Goal: Task Accomplishment & Management: Manage account settings

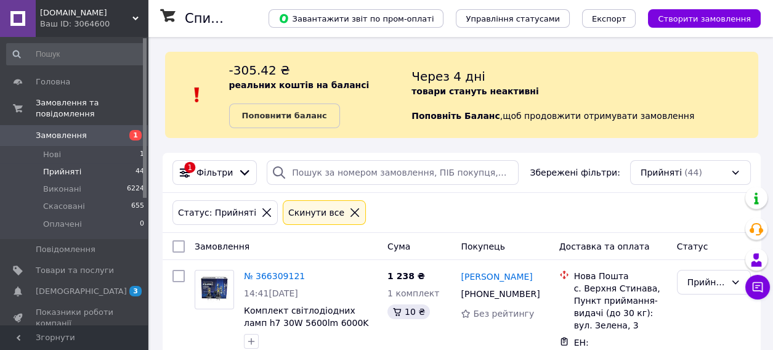
click at [66, 130] on span "Замовлення" at bounding box center [61, 135] width 51 height 11
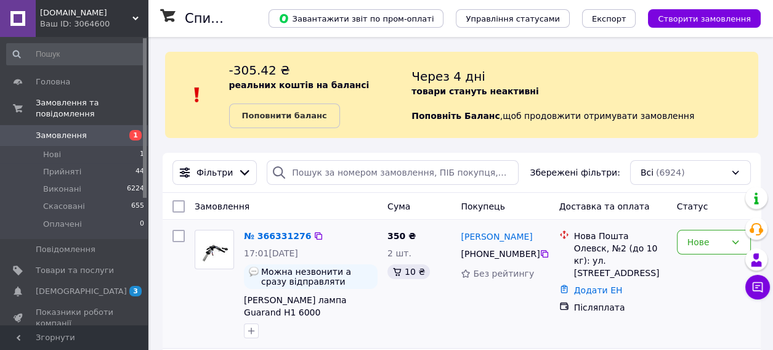
drag, startPoint x: 454, startPoint y: 328, endPoint x: 576, endPoint y: 347, distance: 123.5
click at [454, 328] on div "350 ₴ 2 шт. 10 ₴" at bounding box center [419, 284] width 73 height 118
click at [72, 166] on span "Прийняті" at bounding box center [62, 171] width 38 height 11
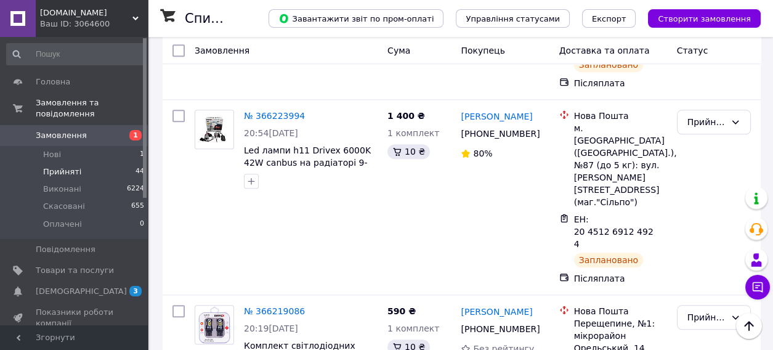
scroll to position [1664, 0]
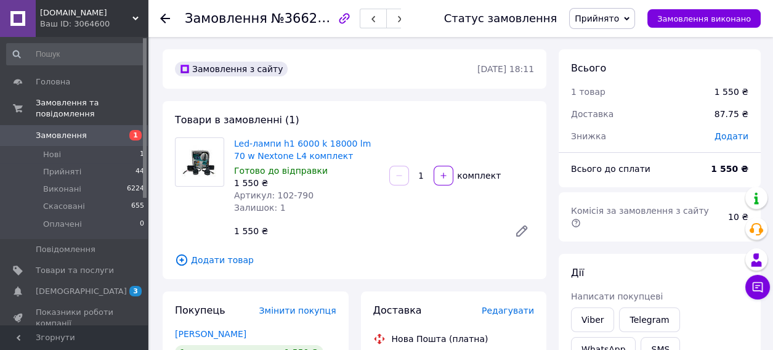
click at [166, 18] on use at bounding box center [165, 19] width 10 height 10
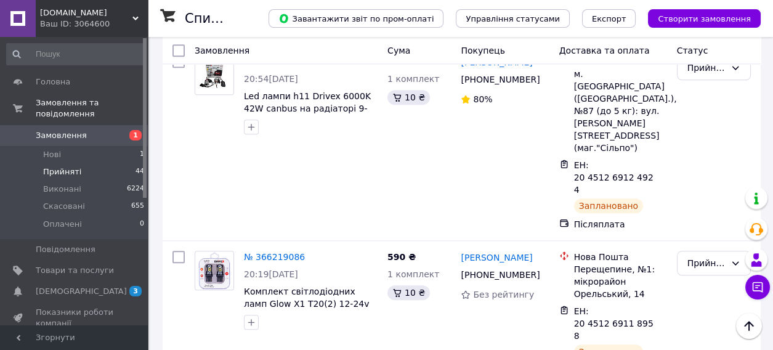
scroll to position [1726, 0]
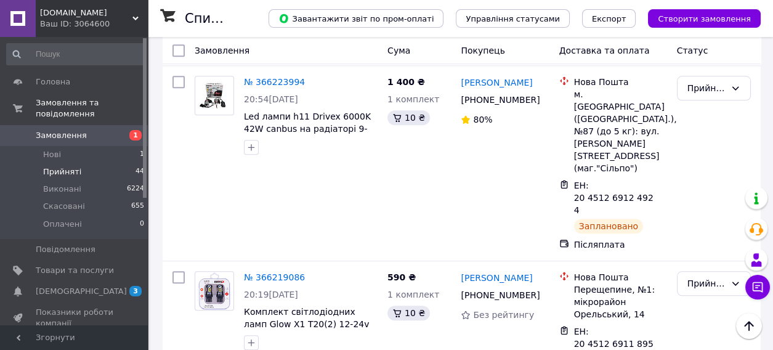
drag, startPoint x: 240, startPoint y: 205, endPoint x: 340, endPoint y: 223, distance: 102.1
copy span "Led-лампи h1 6000 k 18000 lm 70 w Nextone L4 комплект"
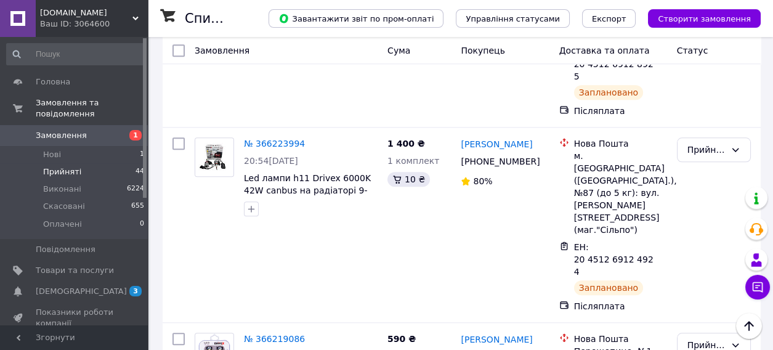
scroll to position [1602, 0]
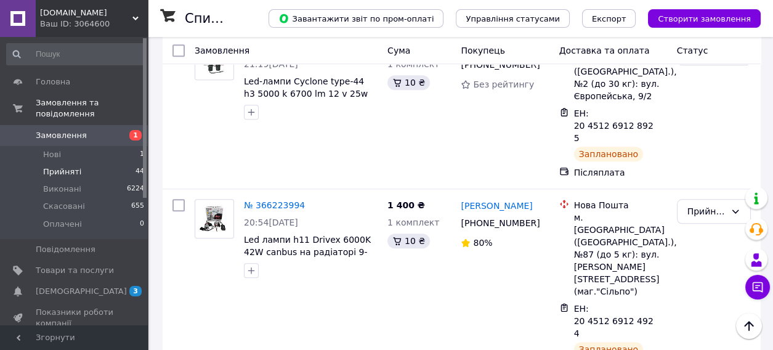
drag, startPoint x: 241, startPoint y: 195, endPoint x: 355, endPoint y: 213, distance: 115.3
copy span "Комплект світлодіодних ламп Glow X1 T20(2) 12-24v 10w"
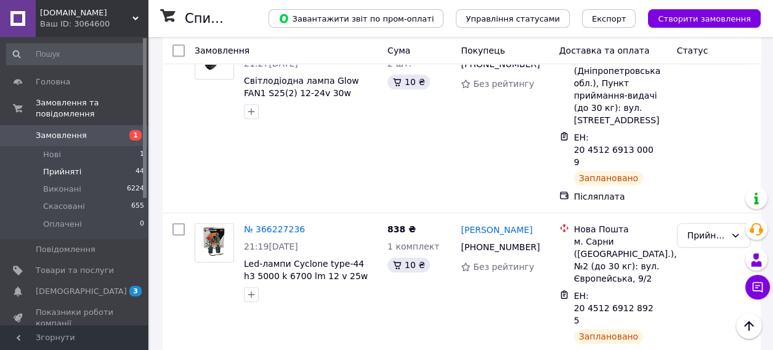
scroll to position [1356, 0]
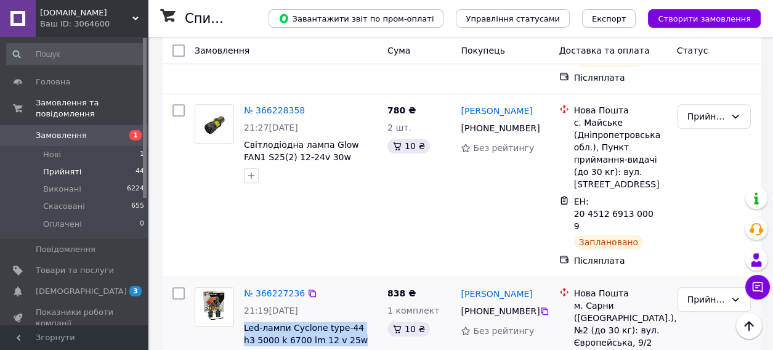
drag, startPoint x: 239, startPoint y: 161, endPoint x: 357, endPoint y: 179, distance: 119.1
click at [357, 282] on div "№ 366227236 21:19, 11.10.2025 Led-лампи Cyclone type-44 h3 5000 k 6700 lm 12 v …" at bounding box center [311, 326] width 144 height 89
copy span "Led-лампи Cyclone type-44 h3 5000 k 6700 lm 12 v 25w"
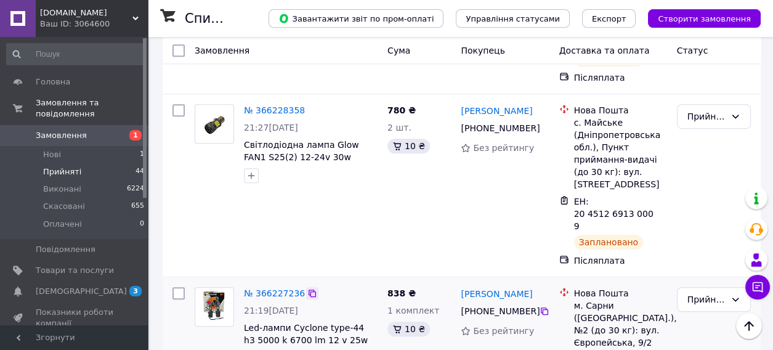
click at [309, 290] on icon at bounding box center [312, 293] width 7 height 7
click at [540, 306] on icon at bounding box center [545, 311] width 10 height 10
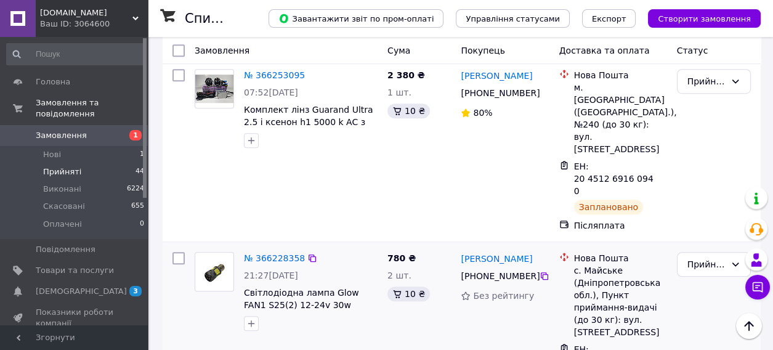
scroll to position [1171, 0]
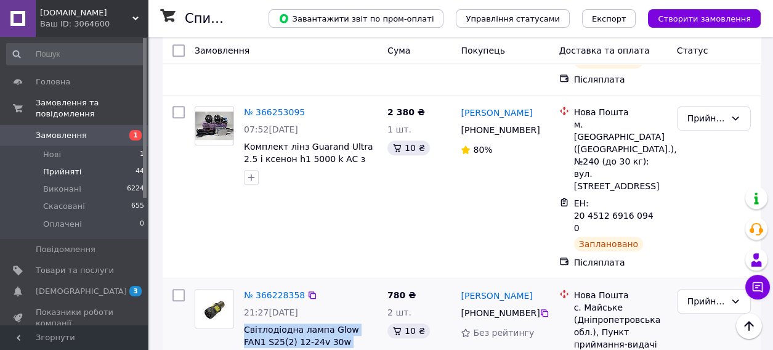
drag, startPoint x: 240, startPoint y: 176, endPoint x: 377, endPoint y: 204, distance: 139.6
click at [377, 284] on div "№ 366228358 21:27, 11.10.2025 Світлодіодна лампа Glow FAN1 S25(2) 12-24v 30w cu…" at bounding box center [311, 328] width 144 height 89
copy div "Світлодіодна лампа Glow FAN1 S25(2) 12-24v 30w cunbus 6000k 1157 P21/5W BAY15D"
click at [308, 290] on icon at bounding box center [313, 295] width 10 height 10
click at [540, 308] on icon at bounding box center [545, 313] width 10 height 10
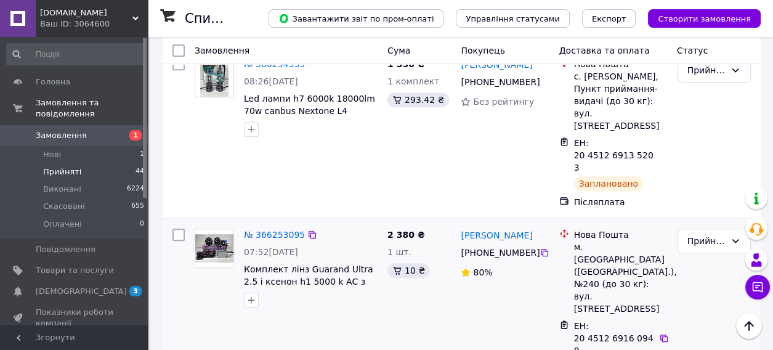
scroll to position [1047, 0]
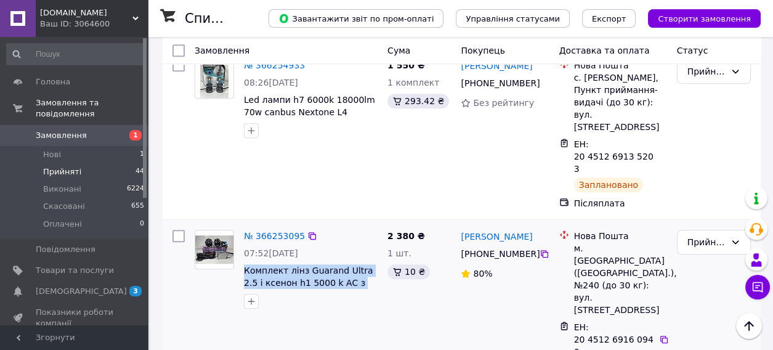
drag, startPoint x: 242, startPoint y: 162, endPoint x: 372, endPoint y: 190, distance: 133.7
click at [372, 225] on div "№ 366253095 07:52, 12.10.2025 Комплект лінз Guarand Ultra 2.5 і ксенон h1 5000 …" at bounding box center [311, 269] width 144 height 89
copy div "Комплект лінз Guarand Ultra 2.5 і ксенон h1 5000 k AC з великими блоками 35 w 1…"
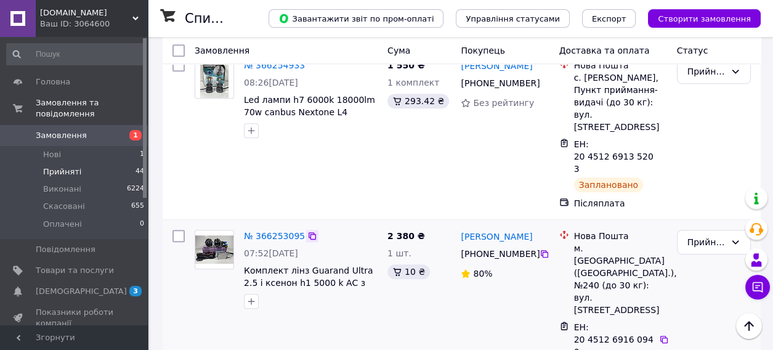
click at [308, 231] on icon at bounding box center [313, 236] width 10 height 10
click at [543, 249] on icon at bounding box center [545, 254] width 10 height 10
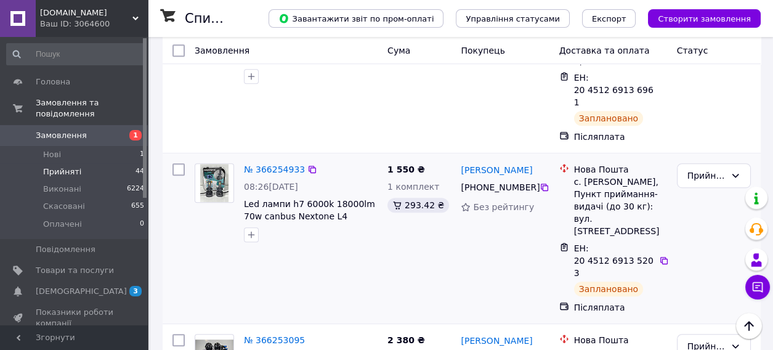
scroll to position [924, 0]
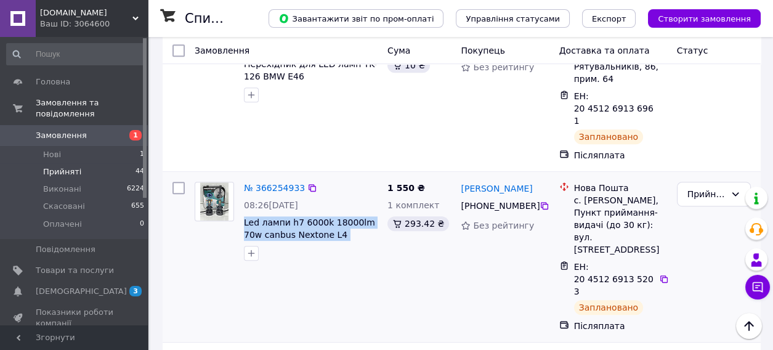
drag, startPoint x: 241, startPoint y: 142, endPoint x: 353, endPoint y: 169, distance: 114.7
click at [353, 177] on div "№ 366254933 08:26, 12.10.2025 Led лампи h7 6000k 18000lm 70w canbus Nextone L4 …" at bounding box center [311, 221] width 144 height 89
copy div "Led лампи h7 6000k 18000lm 70w canbus Nextone L4 комплект"
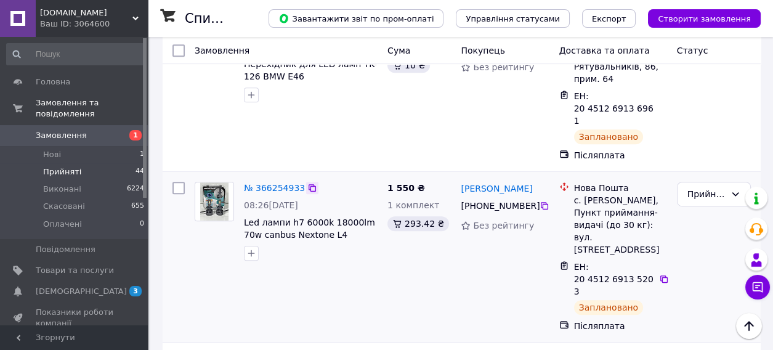
click at [309, 184] on icon at bounding box center [312, 187] width 7 height 7
click at [541, 201] on icon at bounding box center [545, 206] width 10 height 10
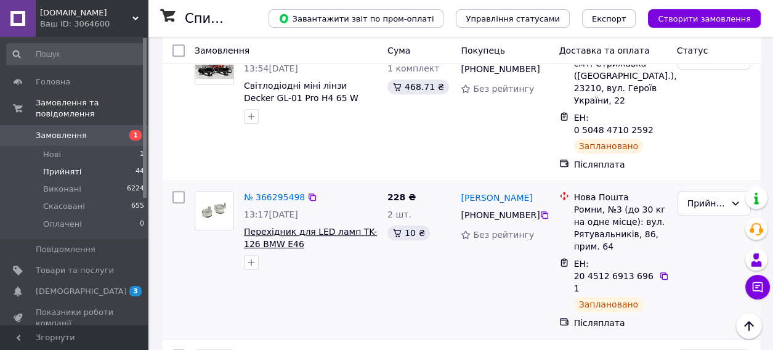
scroll to position [740, 0]
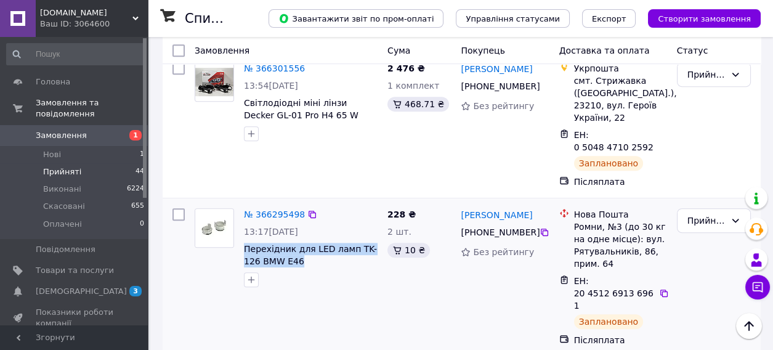
drag, startPoint x: 243, startPoint y: 179, endPoint x: 327, endPoint y: 208, distance: 88.1
click at [325, 208] on div "№ 366295498 13:17, 12.10.2025 Перехідник для LED ламп TK-126 BMW E46" at bounding box center [311, 247] width 144 height 89
copy div "Перехідник для LED ламп TK-126 BMW E46"
click at [308, 210] on icon at bounding box center [313, 215] width 10 height 10
click at [540, 227] on icon at bounding box center [545, 232] width 10 height 10
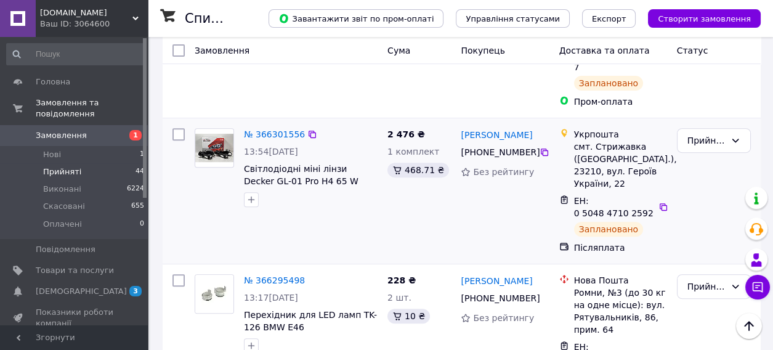
scroll to position [616, 0]
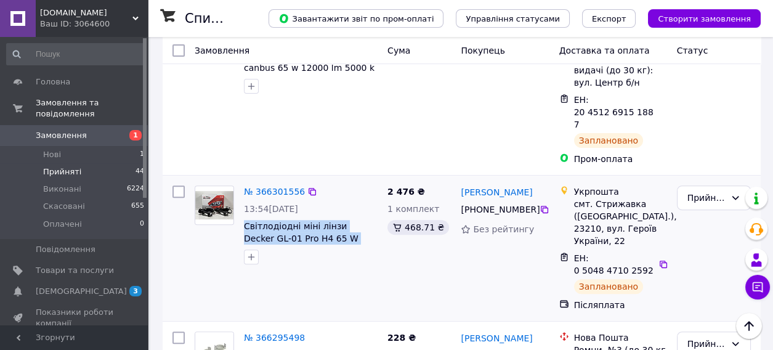
drag, startPoint x: 240, startPoint y: 157, endPoint x: 369, endPoint y: 176, distance: 130.2
click at [369, 181] on div "№ 366301556 13:54, 12.10.2025 Світлодіодні міні лінзи Decker GL-01 Pro H4 65 W …" at bounding box center [311, 225] width 144 height 89
copy span "Світлодіодні міні лінзи Decker GL-01 Pro H4 65 W 9000 lm 9-32v"
click at [308, 187] on icon at bounding box center [313, 192] width 10 height 10
click at [540, 205] on icon at bounding box center [545, 210] width 10 height 10
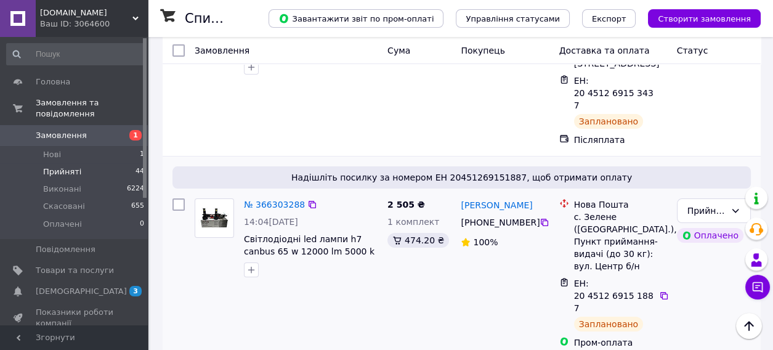
scroll to position [431, 0]
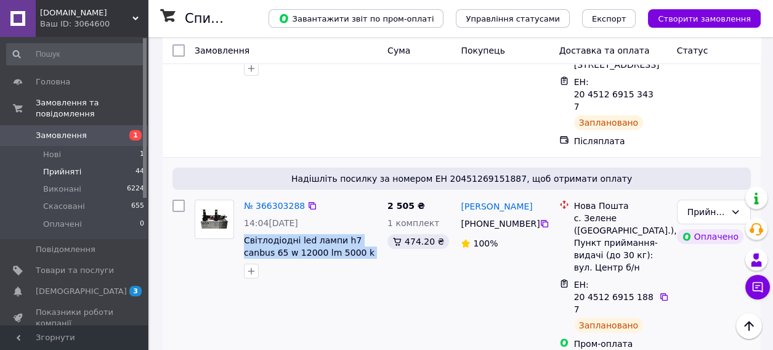
drag, startPoint x: 239, startPoint y: 184, endPoint x: 376, endPoint y: 205, distance: 139.1
click at [376, 205] on div "№ 366303288 14:04, 12.10.2025 Світлодіодні led лампи h7 canbus 65 w 12000 lm 50…" at bounding box center [311, 239] width 144 height 89
copy span "Світлодіодні led лампи h7 canbus 65 w 12000 lm 5000 k 12 v Decker"
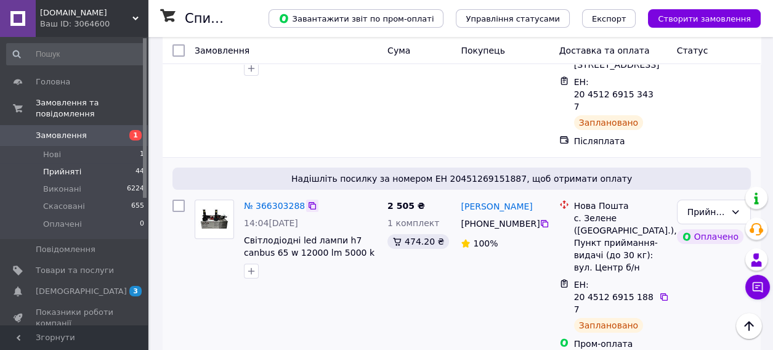
click at [308, 201] on icon at bounding box center [313, 206] width 10 height 10
click at [541, 219] on icon at bounding box center [545, 224] width 10 height 10
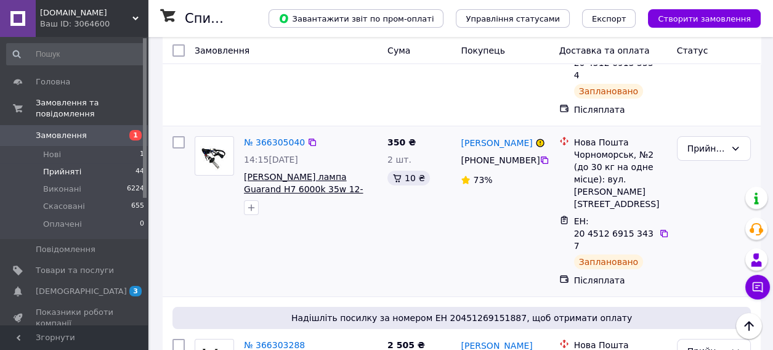
scroll to position [247, 0]
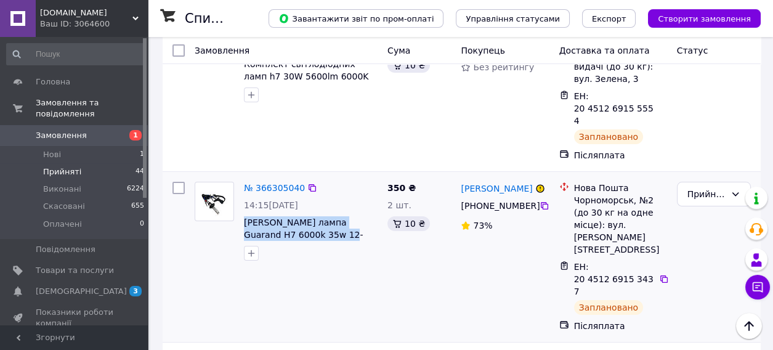
drag, startPoint x: 241, startPoint y: 202, endPoint x: 327, endPoint y: 222, distance: 88.0
click at [327, 222] on div "№ 366305040 14:15, 12.10.2025 Ксенонова лампа Guarand H7 6000k 35w 12-24v" at bounding box center [311, 221] width 144 height 89
copy span "[PERSON_NAME] лампа Guarand H7 6000k 35w 12-24v"
click at [309, 184] on icon at bounding box center [312, 187] width 7 height 7
click at [540, 201] on icon at bounding box center [545, 206] width 10 height 10
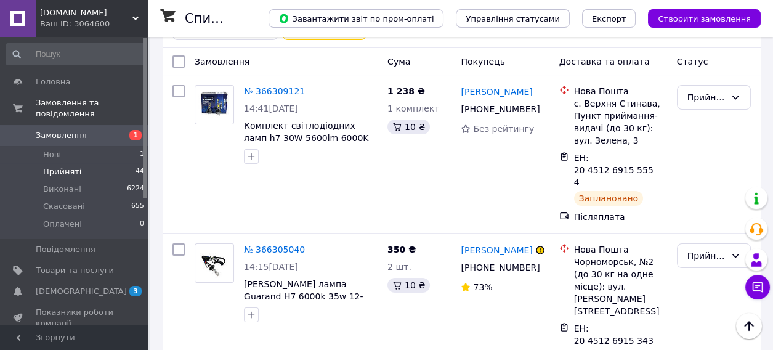
scroll to position [123, 0]
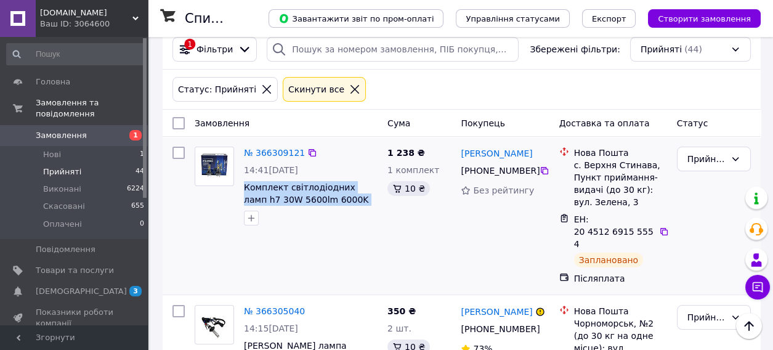
drag, startPoint x: 239, startPoint y: 181, endPoint x: 372, endPoint y: 203, distance: 134.9
click at [372, 203] on div "№ 366309121 14:41, 12.10.2025 Комплект світлодіодних ламп h7 30W 5600lm 6000K I…" at bounding box center [311, 186] width 144 height 89
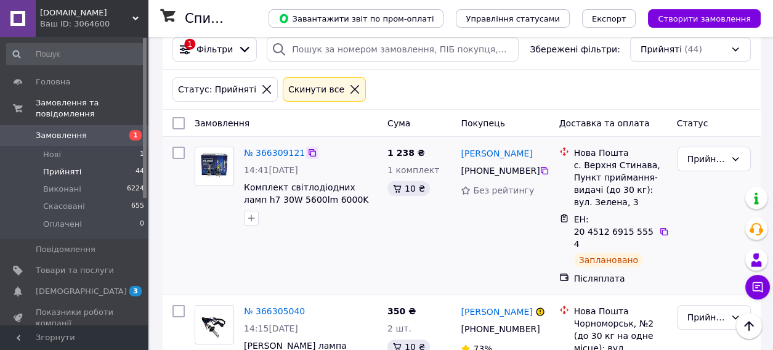
click at [309, 151] on icon at bounding box center [312, 152] width 7 height 7
click at [541, 169] on icon at bounding box center [544, 170] width 7 height 7
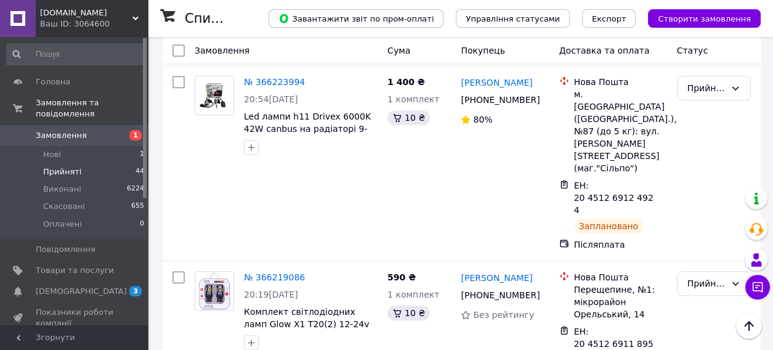
scroll to position [1849, 0]
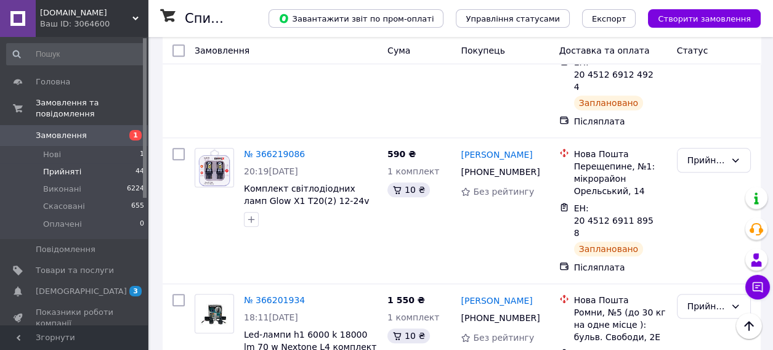
click at [62, 130] on span "Замовлення" at bounding box center [61, 135] width 51 height 11
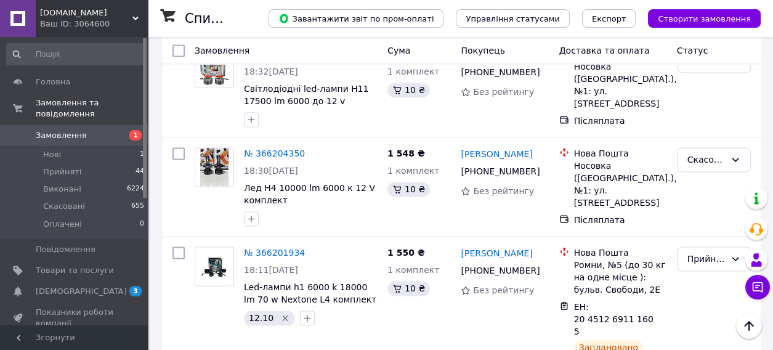
scroll to position [2404, 0]
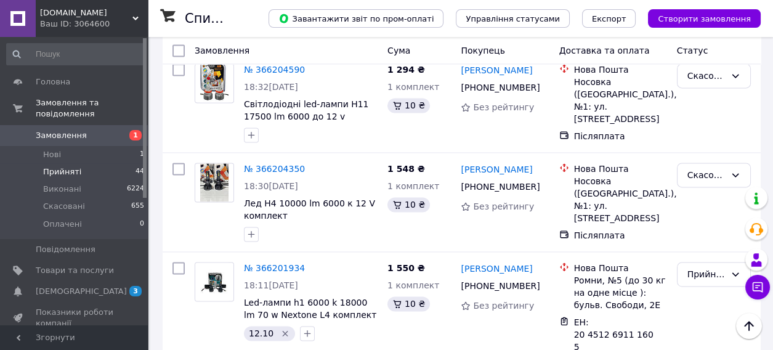
click at [63, 166] on span "Прийняті" at bounding box center [62, 171] width 38 height 11
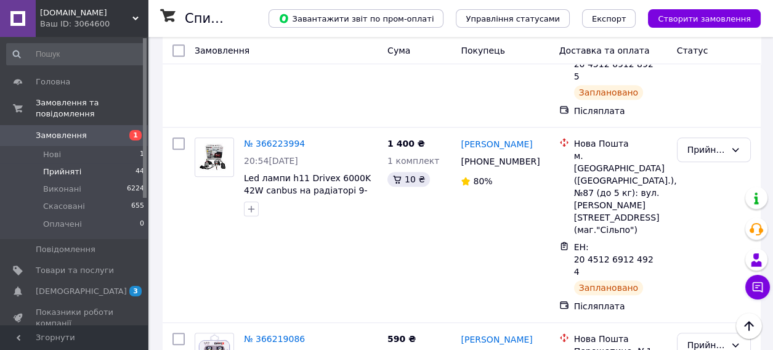
scroll to position [1849, 0]
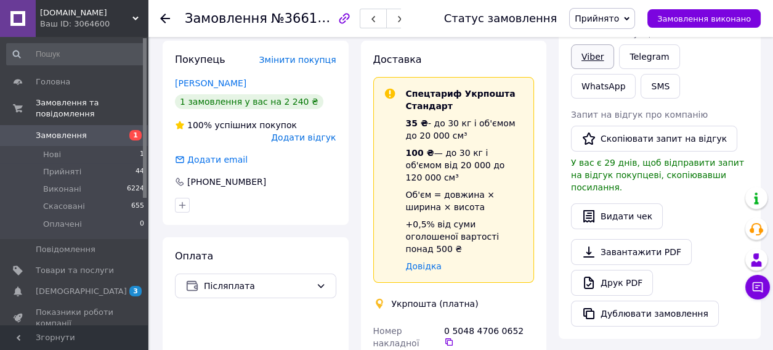
scroll to position [160, 0]
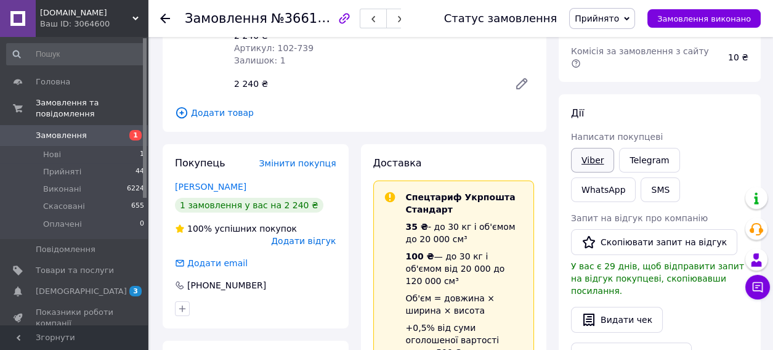
click at [592, 149] on link "Viber" at bounding box center [592, 160] width 43 height 25
click at [169, 11] on div at bounding box center [172, 18] width 25 height 37
click at [163, 19] on icon at bounding box center [165, 19] width 10 height 10
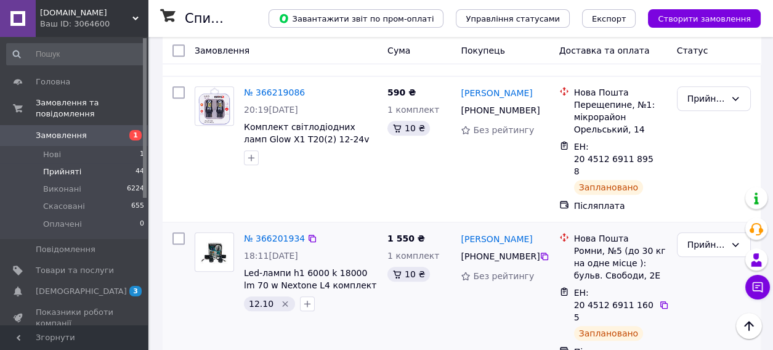
scroll to position [1849, 0]
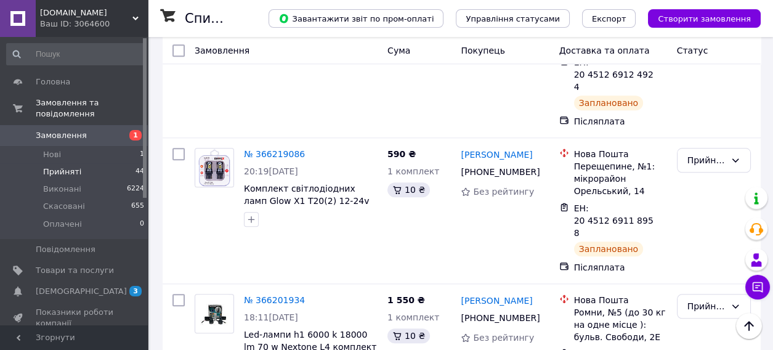
drag, startPoint x: 240, startPoint y: 217, endPoint x: 360, endPoint y: 235, distance: 120.9
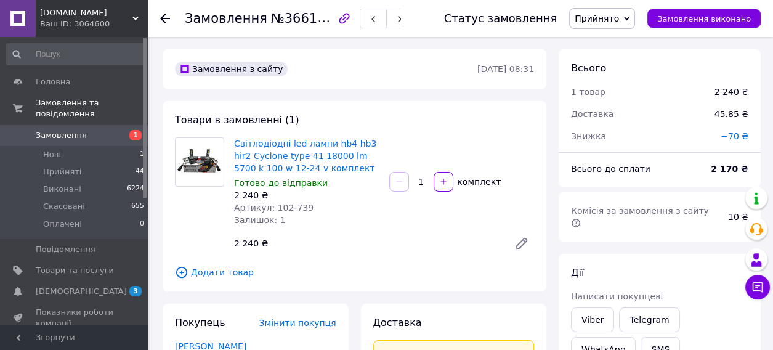
click at [309, 23] on span "№366107962" at bounding box center [315, 17] width 88 height 15
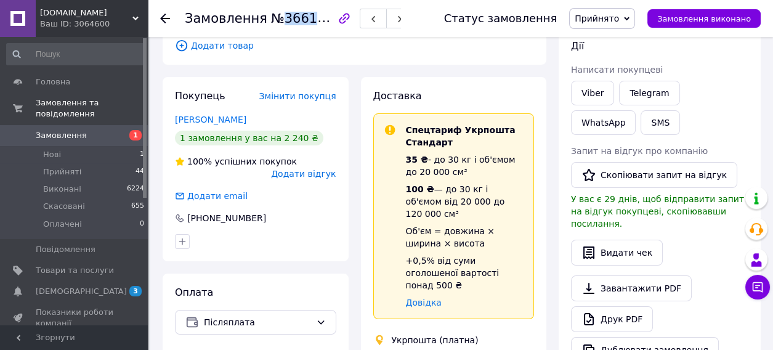
scroll to position [247, 0]
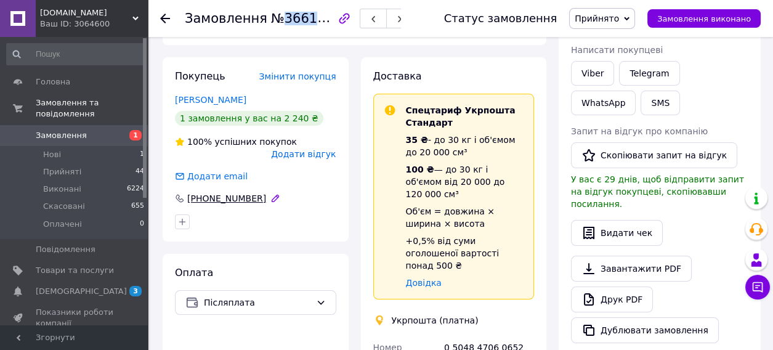
drag, startPoint x: 293, startPoint y: 200, endPoint x: 189, endPoint y: 194, distance: 104.3
click at [189, 194] on div "[PHONE_NUMBER]" at bounding box center [255, 198] width 161 height 12
click at [304, 211] on div "Покупець Змінити покупця Локтенко Роман 1 замовлення у вас на 2 240 ₴ 100% успі…" at bounding box center [256, 149] width 186 height 184
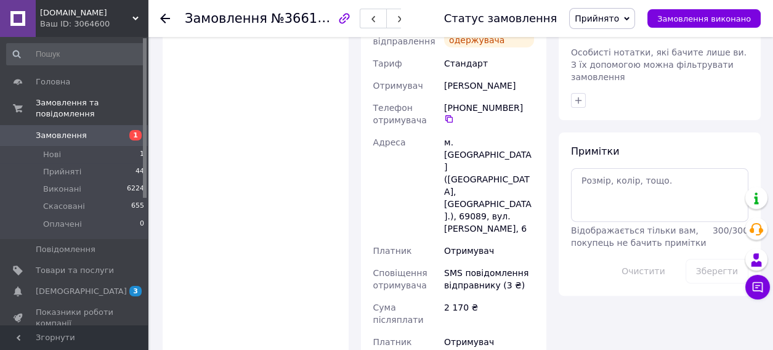
scroll to position [493, 0]
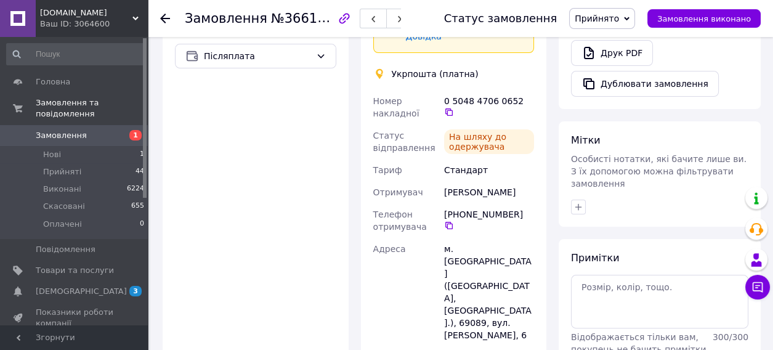
click at [165, 18] on use at bounding box center [165, 19] width 10 height 10
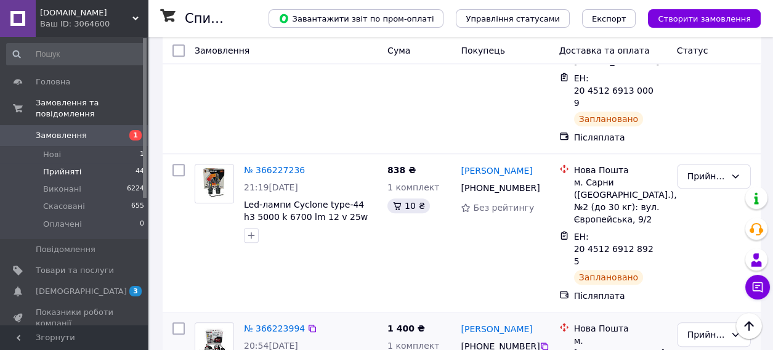
scroll to position [1479, 0]
click at [308, 324] on icon at bounding box center [313, 329] width 10 height 10
click at [540, 341] on icon at bounding box center [545, 346] width 10 height 10
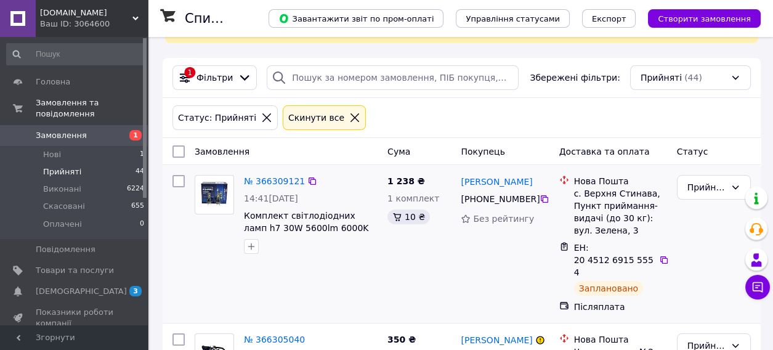
scroll to position [185, 0]
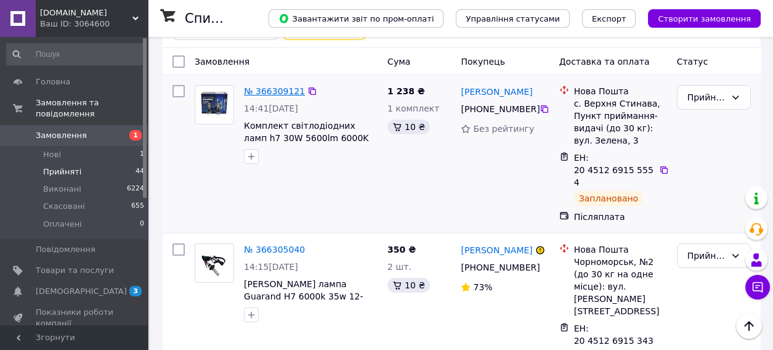
click at [276, 94] on link "№ 366309121" at bounding box center [274, 91] width 61 height 10
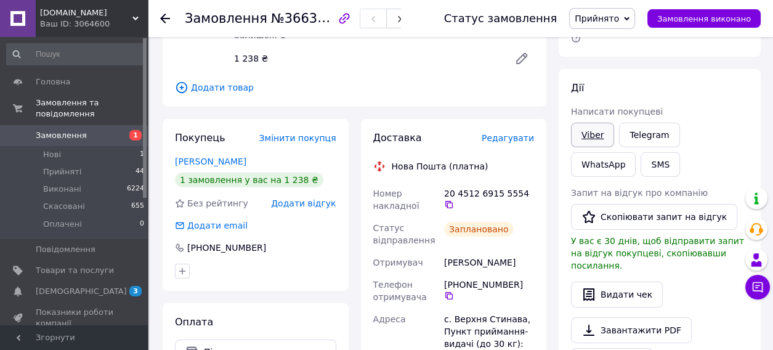
click at [596, 123] on link "Viber" at bounding box center [592, 135] width 43 height 25
click at [305, 20] on span "№366309121" at bounding box center [315, 17] width 88 height 15
click at [305, 21] on span "№366309121" at bounding box center [315, 17] width 88 height 15
click at [454, 200] on icon at bounding box center [449, 205] width 10 height 10
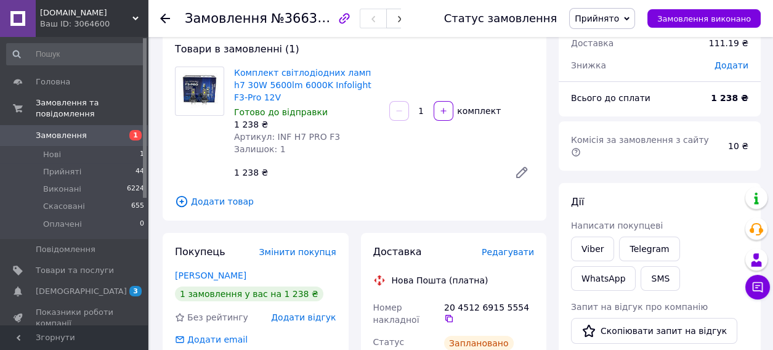
scroll to position [61, 0]
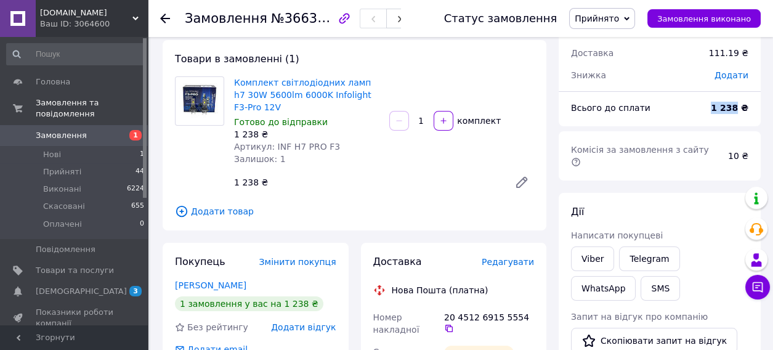
drag, startPoint x: 720, startPoint y: 107, endPoint x: 740, endPoint y: 102, distance: 20.9
click at [740, 103] on b "1 238 ₴" at bounding box center [730, 108] width 38 height 10
click at [162, 18] on use at bounding box center [165, 19] width 10 height 10
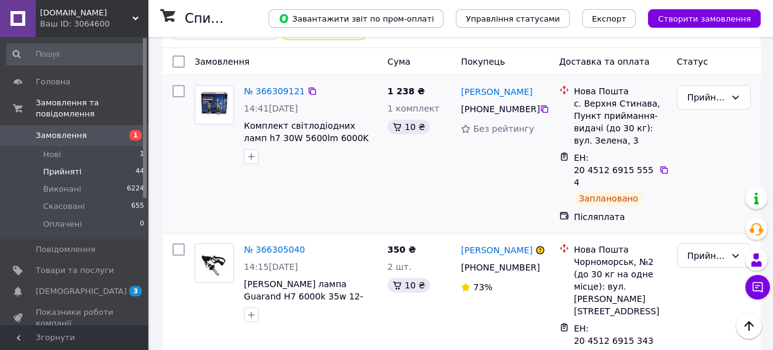
scroll to position [247, 0]
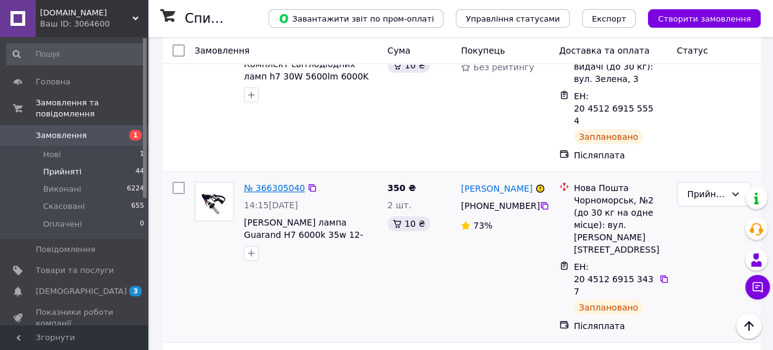
click at [274, 183] on link "№ 366305040" at bounding box center [274, 188] width 61 height 10
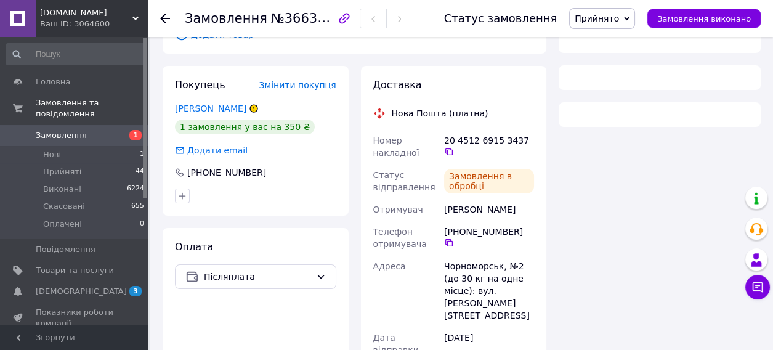
scroll to position [247, 0]
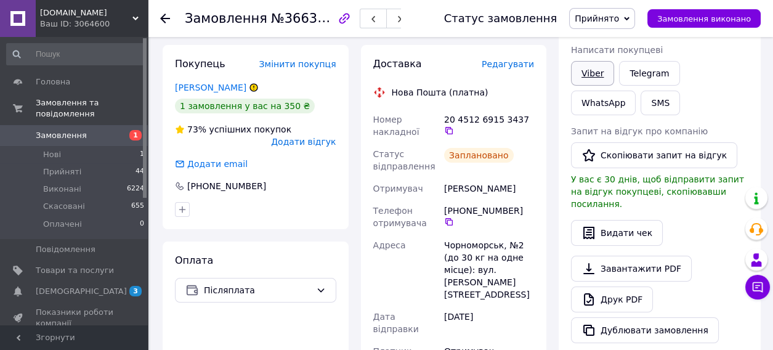
click at [588, 62] on link "Viber" at bounding box center [592, 73] width 43 height 25
click at [307, 19] on span "№366305040" at bounding box center [315, 17] width 88 height 15
click at [454, 126] on icon at bounding box center [449, 131] width 10 height 10
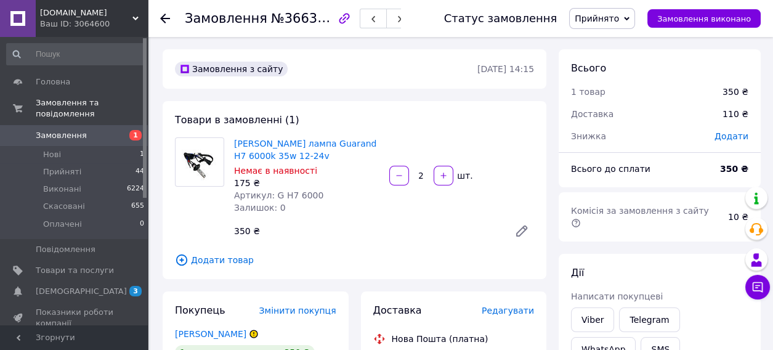
scroll to position [0, 0]
click at [731, 167] on b "350 ₴" at bounding box center [734, 169] width 28 height 10
click at [167, 20] on icon at bounding box center [165, 19] width 10 height 10
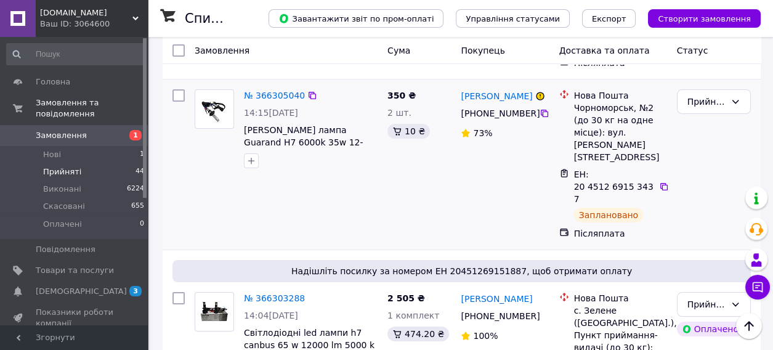
scroll to position [370, 0]
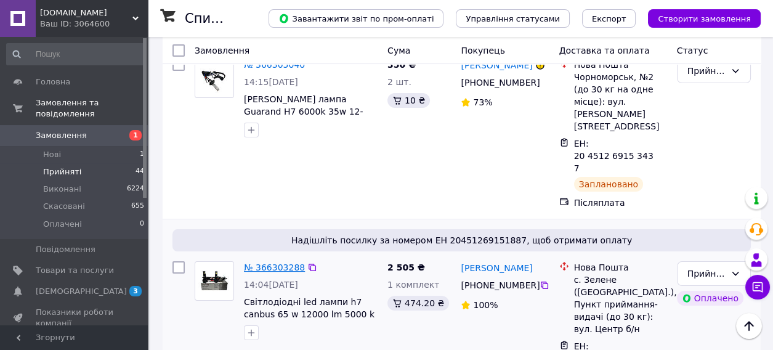
click at [279, 263] on link "№ 366303288" at bounding box center [274, 268] width 61 height 10
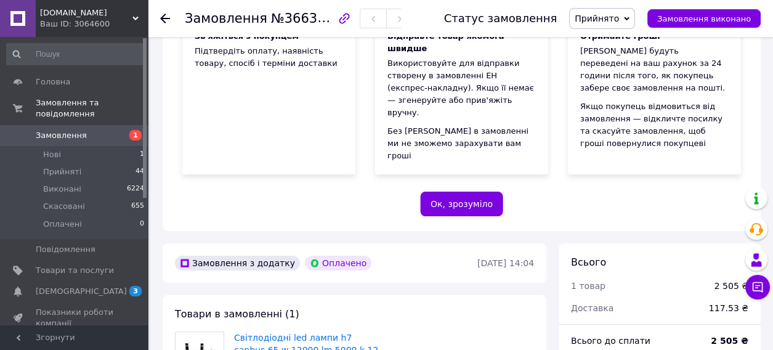
scroll to position [370, 0]
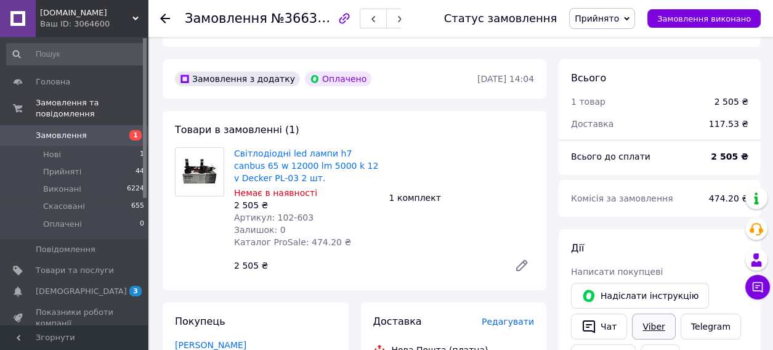
click at [650, 314] on link "Viber" at bounding box center [653, 327] width 43 height 26
click at [315, 23] on span "№366303288" at bounding box center [315, 17] width 88 height 15
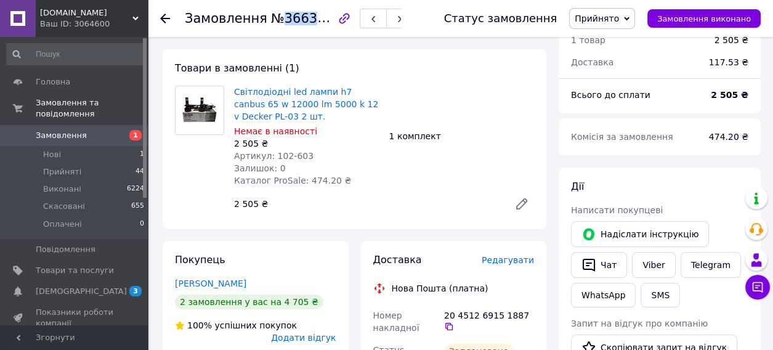
scroll to position [493, 0]
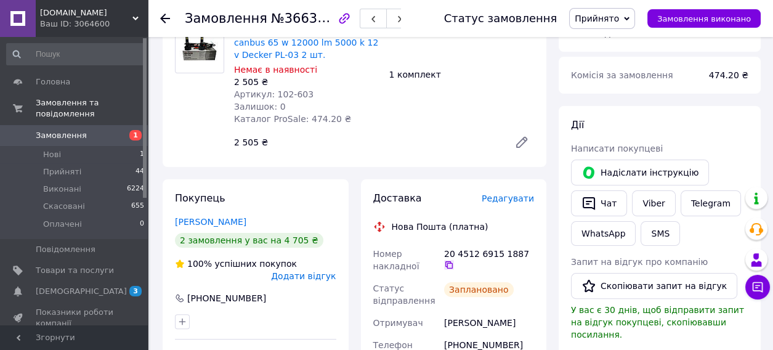
click at [454, 260] on icon at bounding box center [449, 265] width 10 height 10
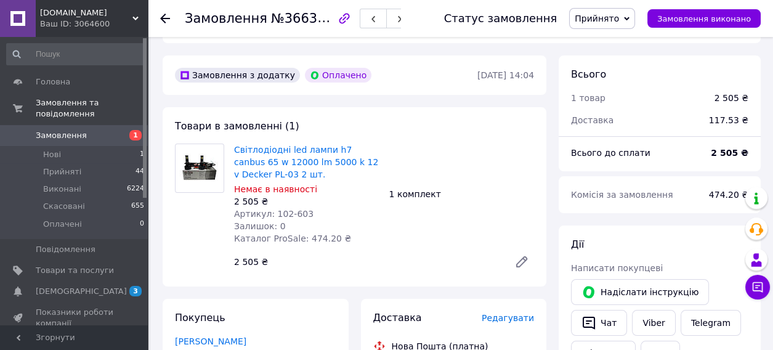
scroll to position [370, 0]
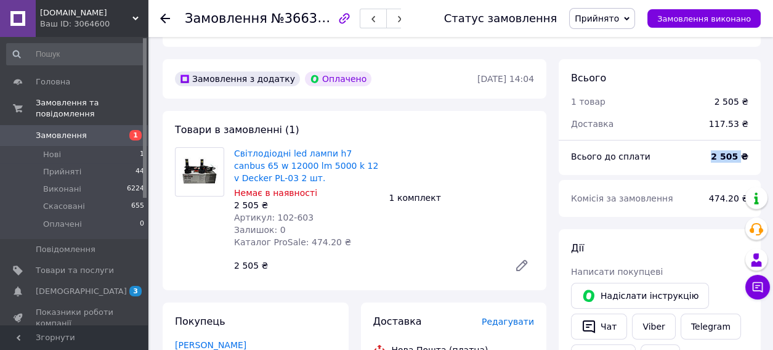
drag, startPoint x: 715, startPoint y: 131, endPoint x: 743, endPoint y: 127, distance: 28.6
click at [743, 143] on div "2 505 ₴" at bounding box center [730, 156] width 52 height 27
click at [161, 20] on icon at bounding box center [165, 19] width 10 height 10
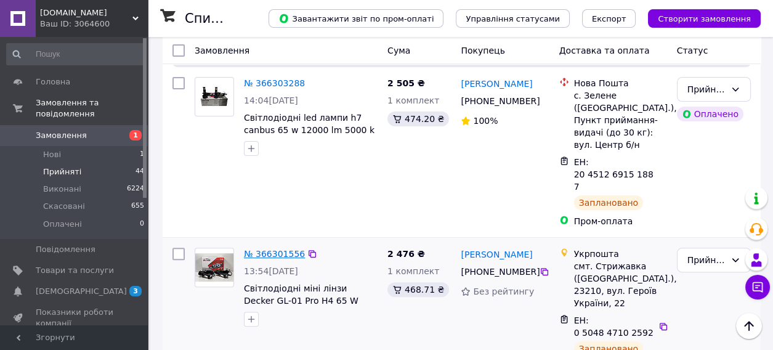
click at [282, 249] on link "№ 366301556" at bounding box center [274, 254] width 61 height 10
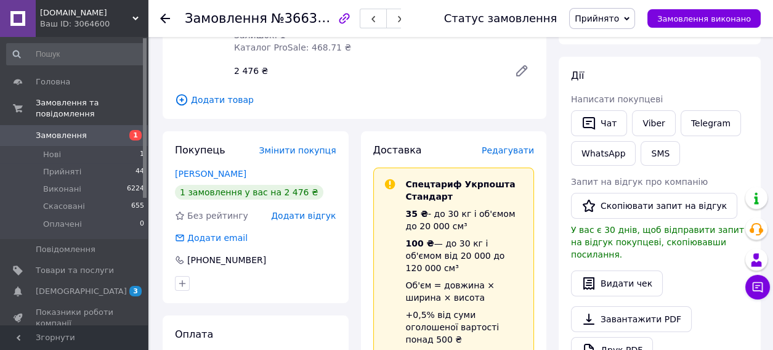
scroll to position [185, 0]
click at [643, 119] on link "Viber" at bounding box center [653, 123] width 43 height 26
click at [309, 20] on span "№366301556" at bounding box center [315, 17] width 88 height 15
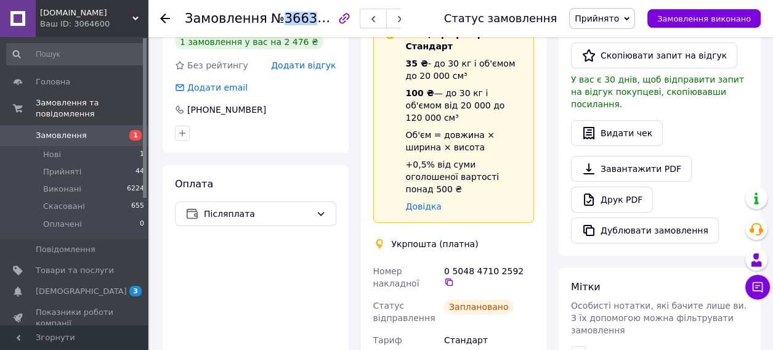
scroll to position [431, 0]
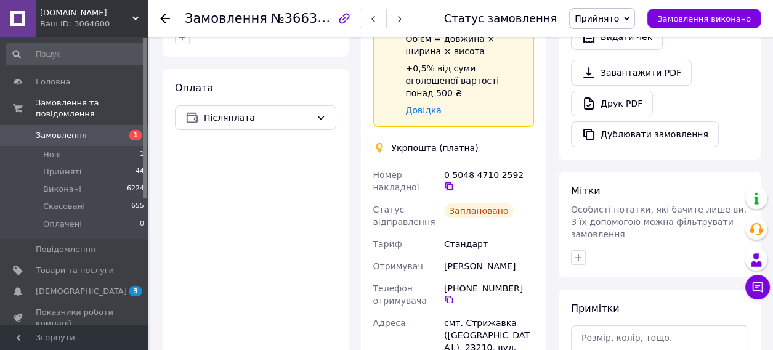
click at [454, 181] on icon at bounding box center [449, 186] width 10 height 10
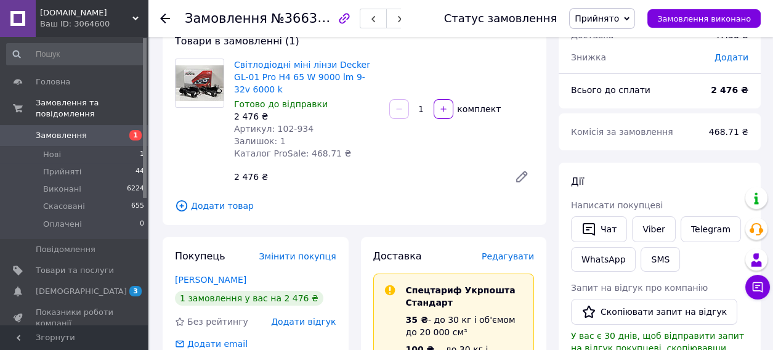
scroll to position [0, 0]
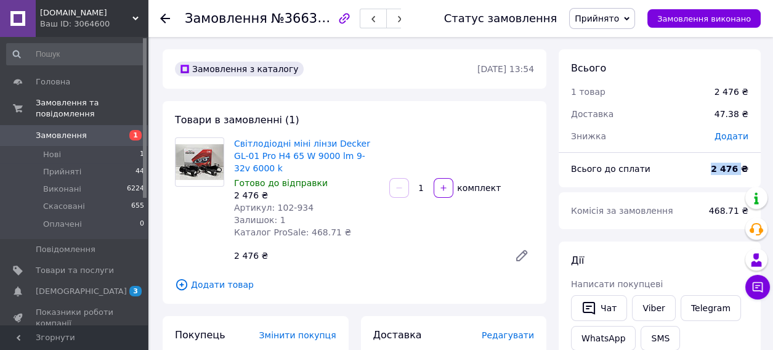
drag, startPoint x: 724, startPoint y: 168, endPoint x: 743, endPoint y: 168, distance: 19.1
click at [743, 168] on div "2 476 ₴" at bounding box center [730, 168] width 52 height 27
click at [163, 19] on icon at bounding box center [165, 19] width 10 height 10
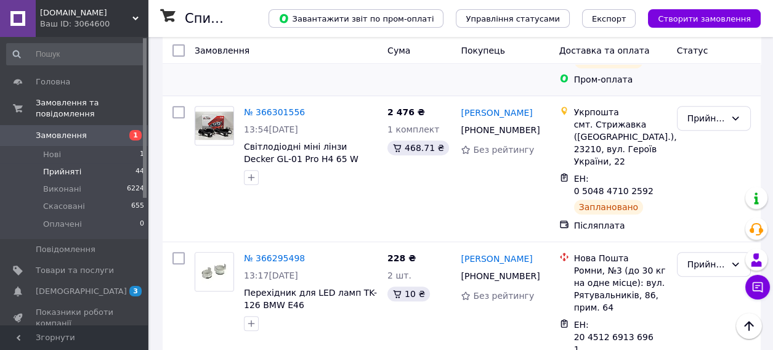
scroll to position [801, 0]
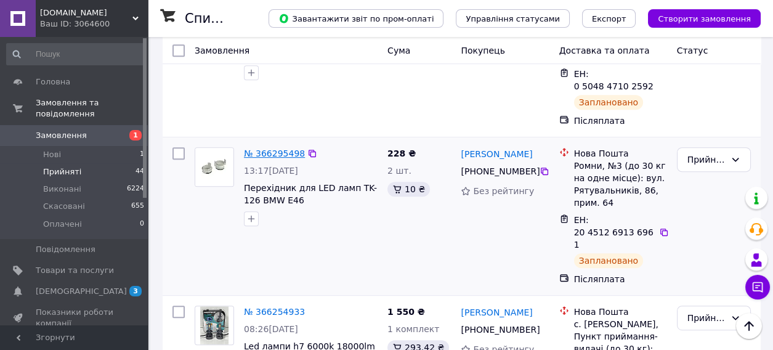
click at [280, 149] on link "№ 366295498" at bounding box center [274, 154] width 61 height 10
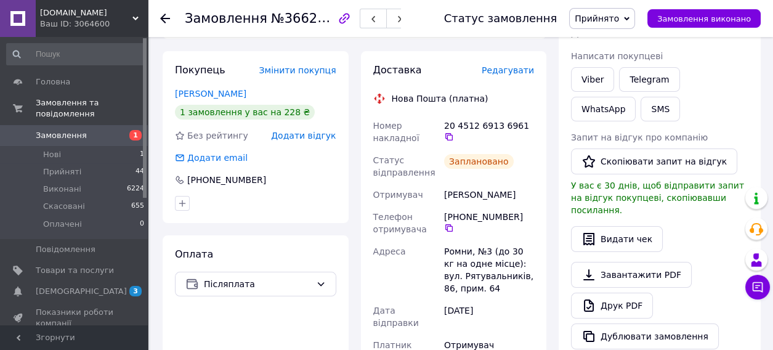
scroll to position [95, 0]
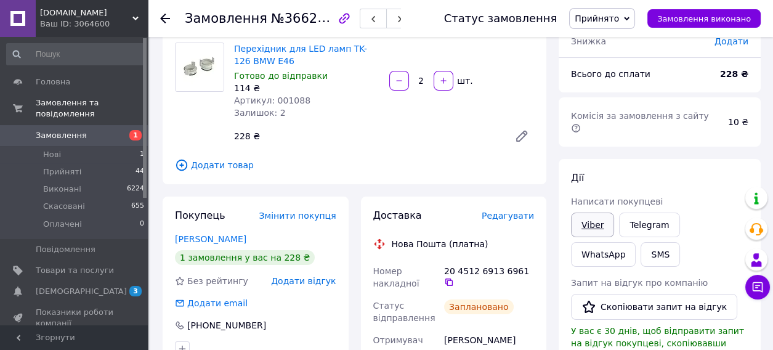
click at [587, 218] on link "Viber" at bounding box center [592, 225] width 43 height 25
click at [316, 15] on span "№366295498" at bounding box center [315, 17] width 88 height 15
click at [454, 277] on icon at bounding box center [449, 282] width 10 height 10
click at [732, 73] on b "228 ₴" at bounding box center [734, 74] width 28 height 10
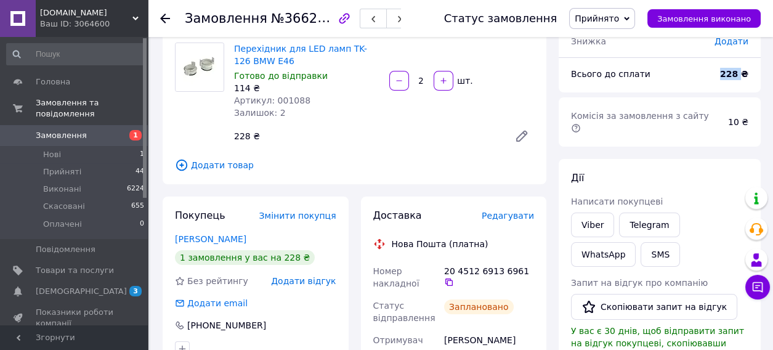
click at [732, 73] on b "228 ₴" at bounding box center [734, 74] width 28 height 10
click at [162, 17] on use at bounding box center [165, 19] width 10 height 10
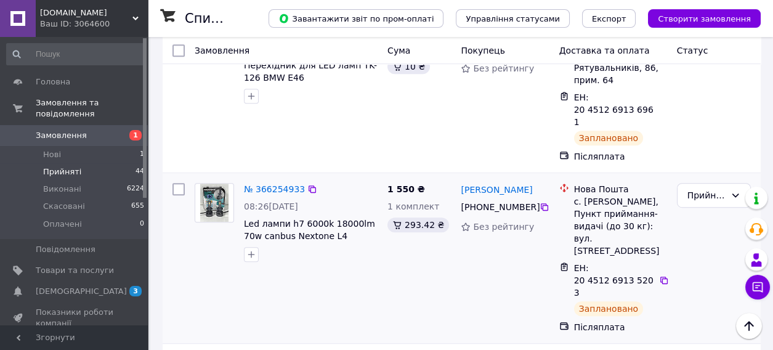
scroll to position [924, 0]
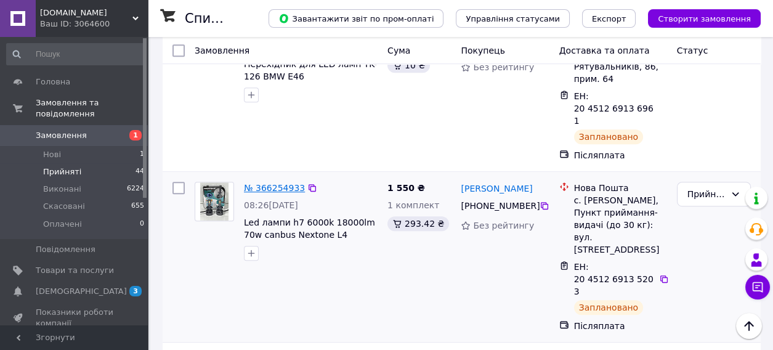
click at [282, 183] on link "№ 366254933" at bounding box center [274, 188] width 61 height 10
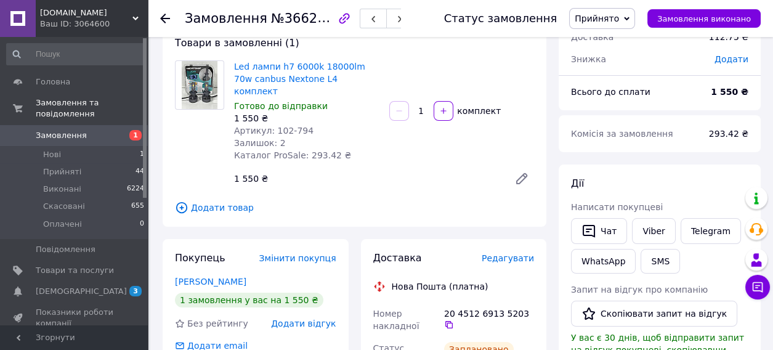
scroll to position [200, 0]
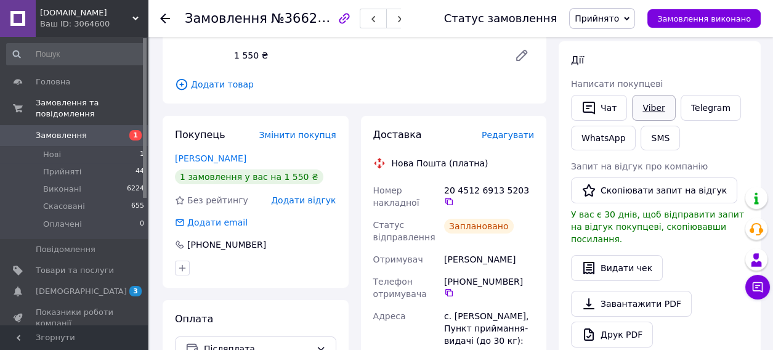
click at [653, 108] on link "Viber" at bounding box center [653, 108] width 43 height 26
click at [307, 22] on span "№366254933" at bounding box center [315, 17] width 88 height 15
click at [454, 197] on icon at bounding box center [449, 202] width 10 height 10
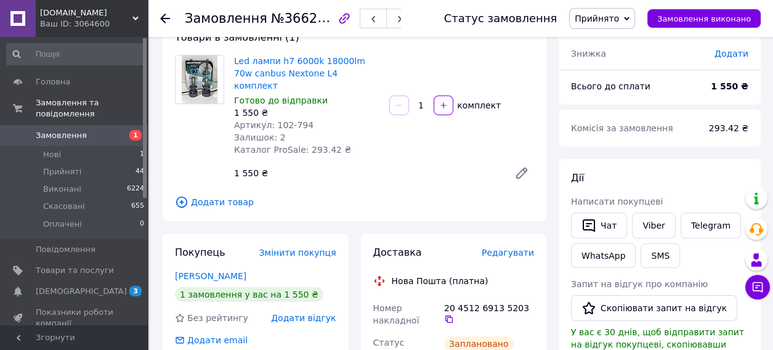
scroll to position [0, 0]
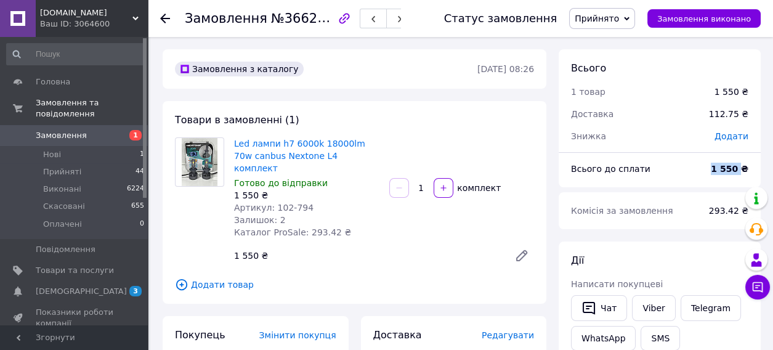
drag, startPoint x: 715, startPoint y: 167, endPoint x: 743, endPoint y: 164, distance: 28.5
click at [743, 164] on div "1 550 ₴" at bounding box center [730, 168] width 52 height 27
click at [163, 17] on icon at bounding box center [165, 19] width 10 height 10
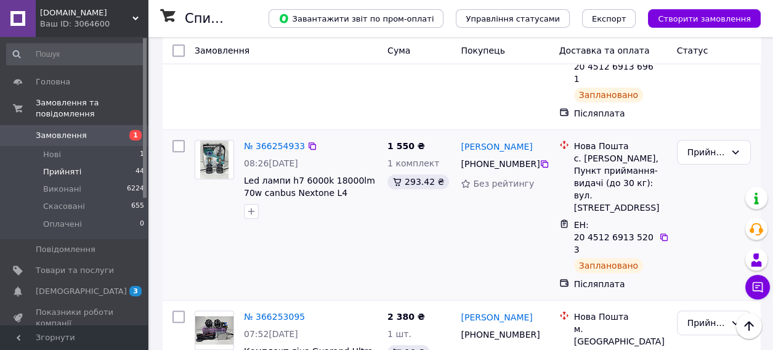
scroll to position [986, 0]
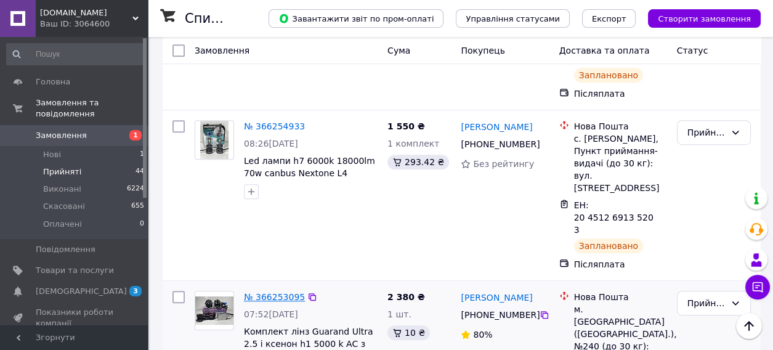
click at [268, 292] on link "№ 366253095" at bounding box center [274, 297] width 61 height 10
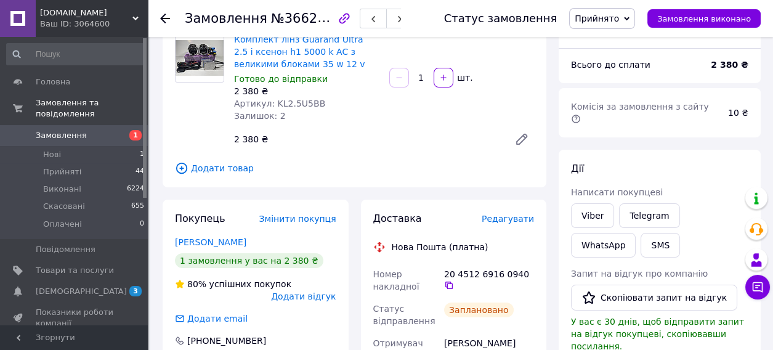
scroll to position [164, 0]
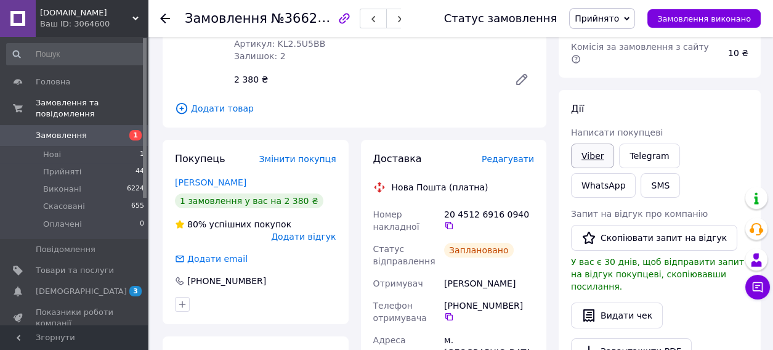
click at [598, 144] on link "Viber" at bounding box center [592, 156] width 43 height 25
click at [636, 173] on link "WhatsApp" at bounding box center [603, 185] width 65 height 25
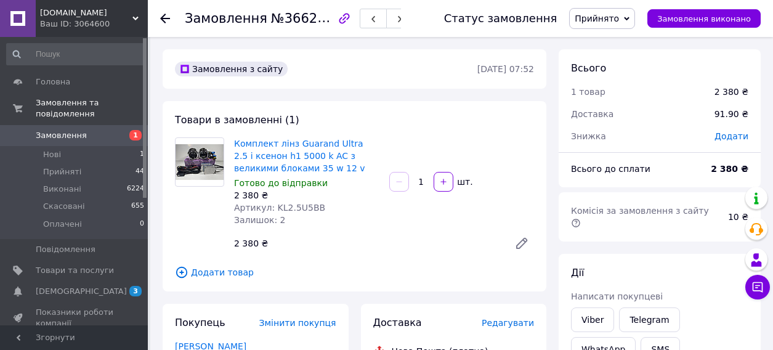
scroll to position [164, 0]
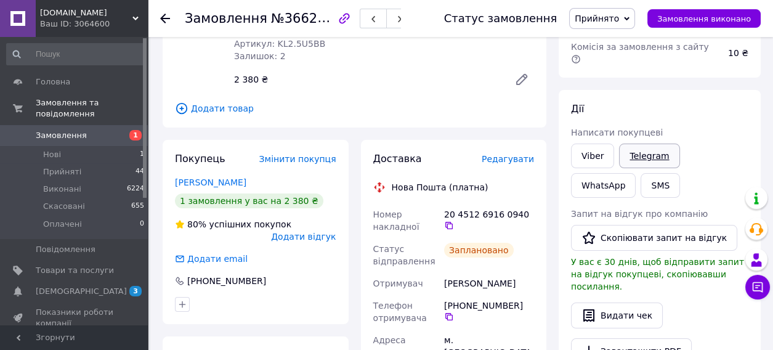
click at [649, 144] on link "Telegram" at bounding box center [649, 156] width 60 height 25
click at [300, 17] on span "№366253095" at bounding box center [315, 17] width 88 height 15
copy span "366253095"
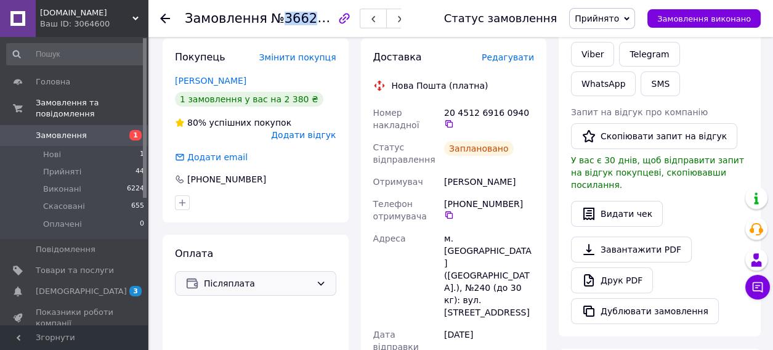
scroll to position [185, 0]
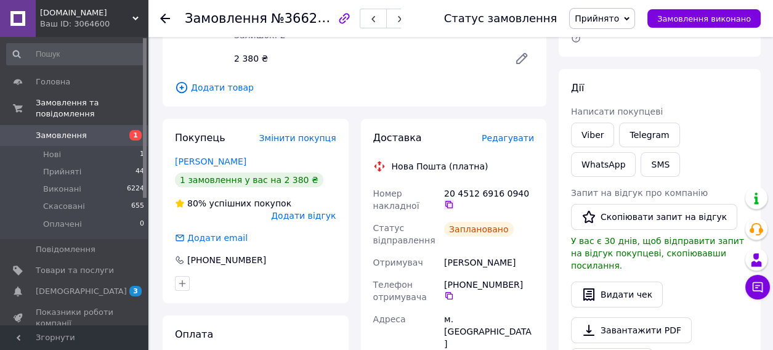
click at [454, 200] on icon at bounding box center [449, 205] width 10 height 10
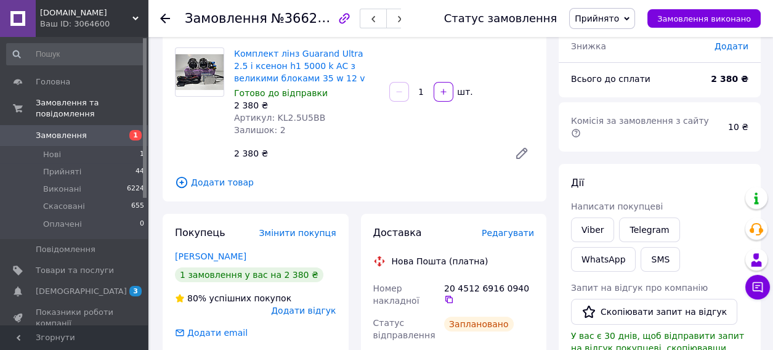
scroll to position [0, 0]
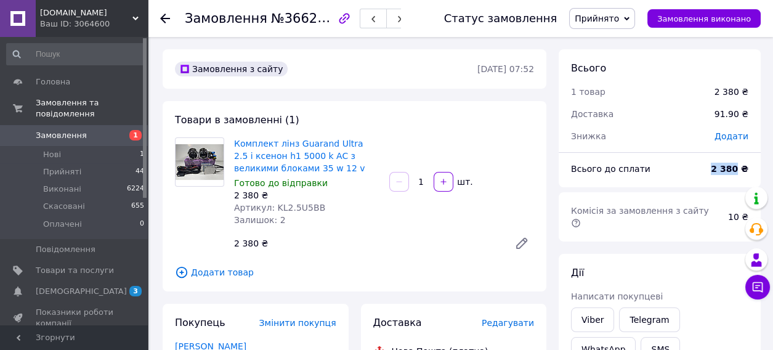
drag, startPoint x: 717, startPoint y: 173, endPoint x: 742, endPoint y: 169, distance: 24.8
click at [742, 169] on div "2 380 ₴" at bounding box center [730, 168] width 52 height 27
copy b "2 380"
click at [166, 18] on use at bounding box center [165, 19] width 10 height 10
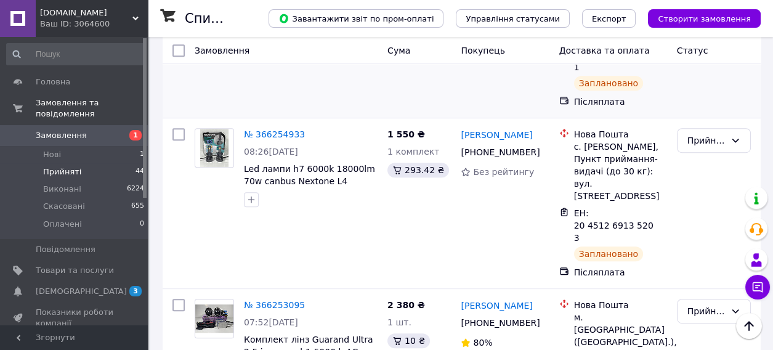
scroll to position [1109, 0]
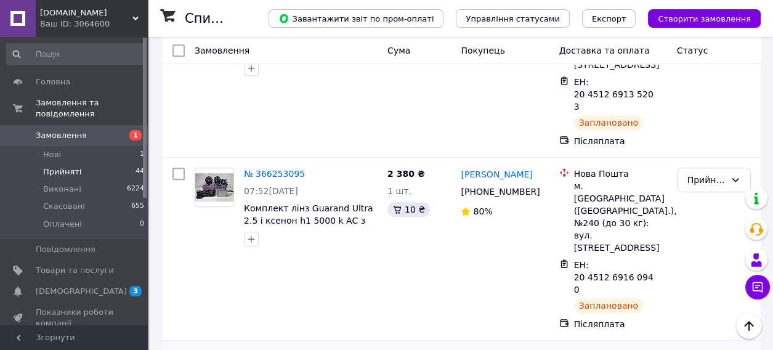
click at [267, 349] on link "№ 366228358" at bounding box center [274, 357] width 61 height 10
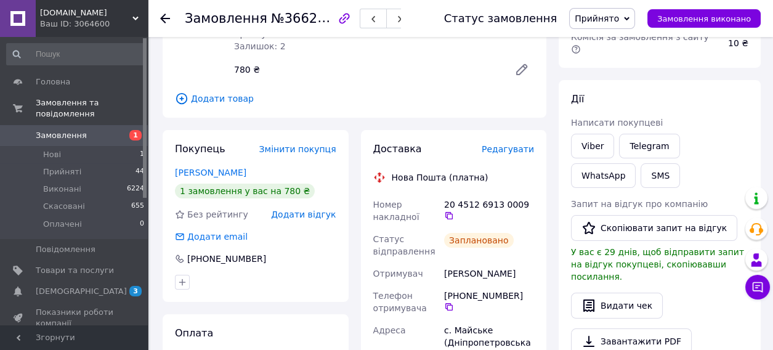
scroll to position [45, 0]
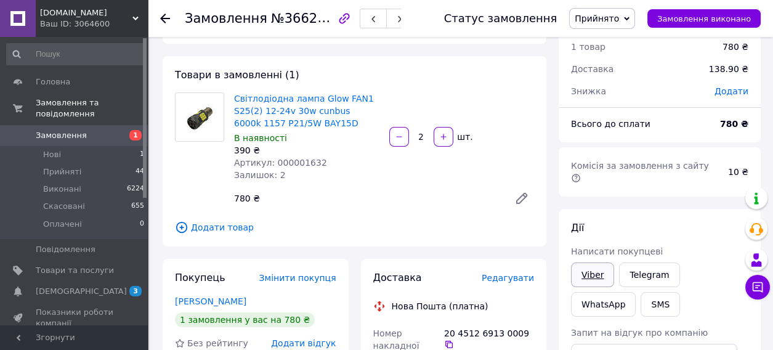
click at [582, 263] on link "Viber" at bounding box center [592, 275] width 43 height 25
click at [297, 19] on span "№366228358" at bounding box center [315, 17] width 88 height 15
copy span "366228358"
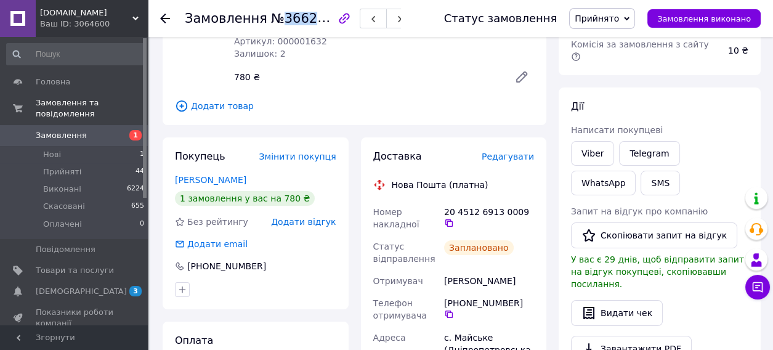
scroll to position [168, 0]
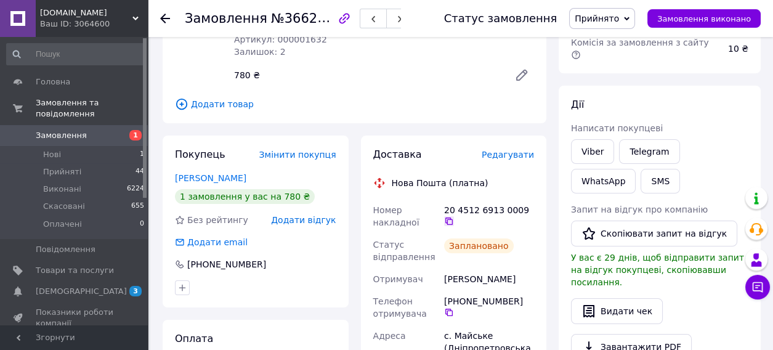
click at [454, 216] on icon at bounding box center [449, 221] width 10 height 10
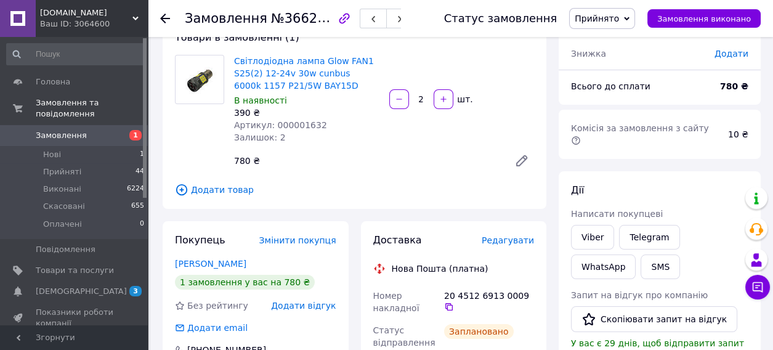
scroll to position [0, 0]
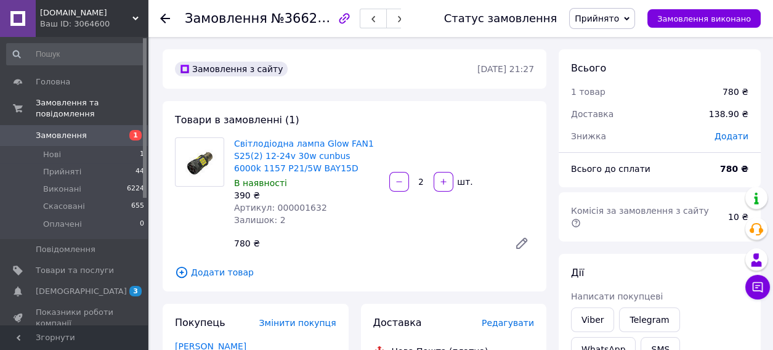
click at [731, 169] on b "780 ₴" at bounding box center [734, 169] width 28 height 10
copy b "780"
click at [162, 20] on use at bounding box center [165, 19] width 10 height 10
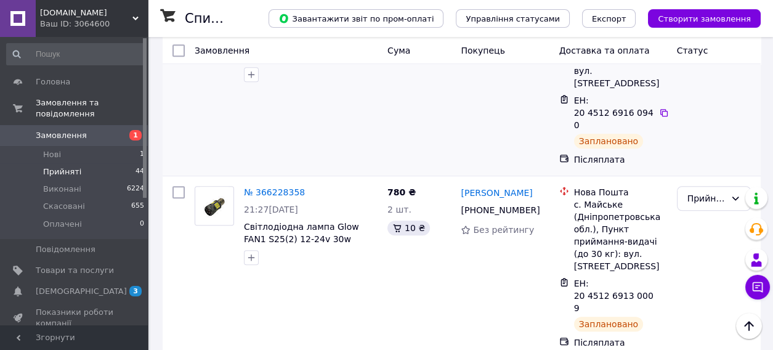
scroll to position [1294, 0]
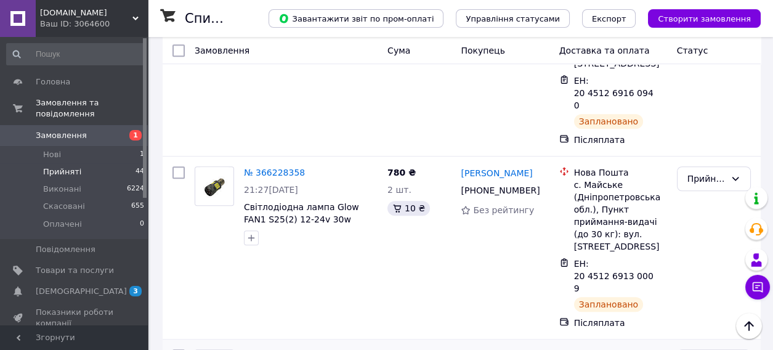
click at [272, 349] on link "№ 366227236" at bounding box center [274, 356] width 61 height 10
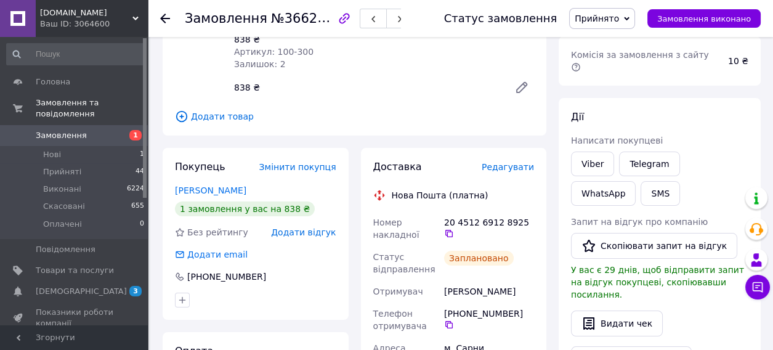
scroll to position [77, 0]
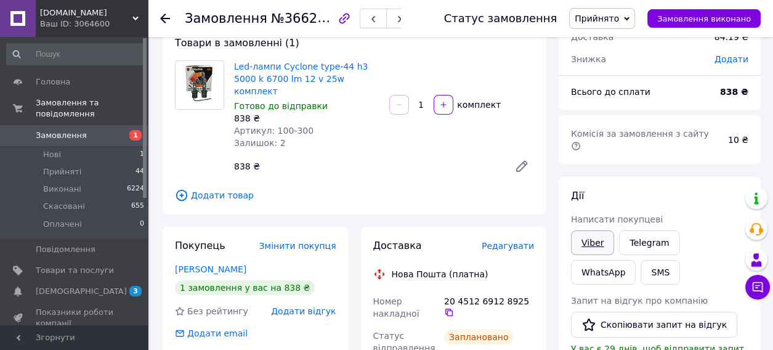
click at [590, 232] on link "Viber" at bounding box center [592, 243] width 43 height 25
click at [308, 18] on span "№366227236" at bounding box center [315, 17] width 88 height 15
copy span "366227236"
click at [454, 308] on icon at bounding box center [449, 313] width 10 height 10
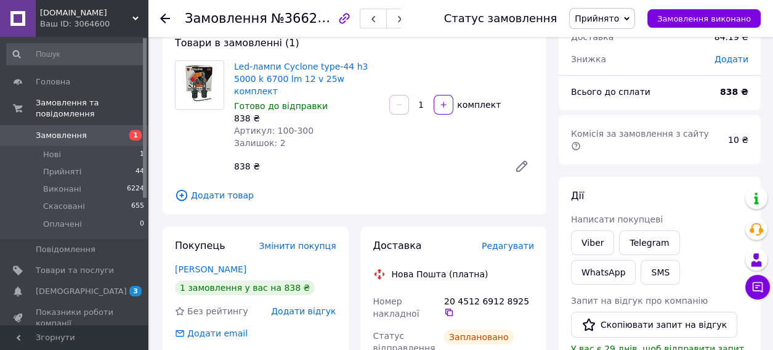
click at [731, 89] on b "838 ₴" at bounding box center [734, 92] width 28 height 10
copy b "838"
click at [163, 19] on icon at bounding box center [165, 19] width 10 height 10
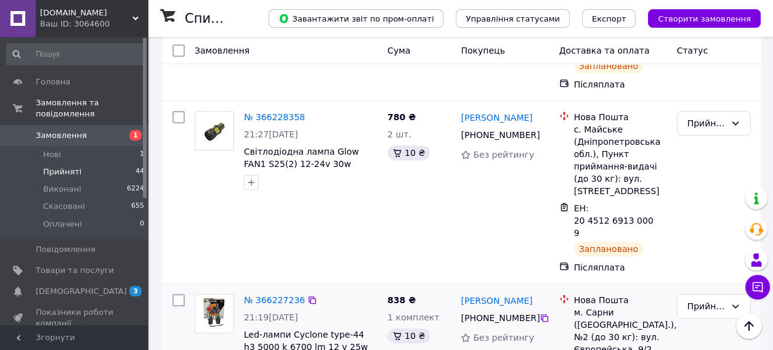
scroll to position [1418, 0]
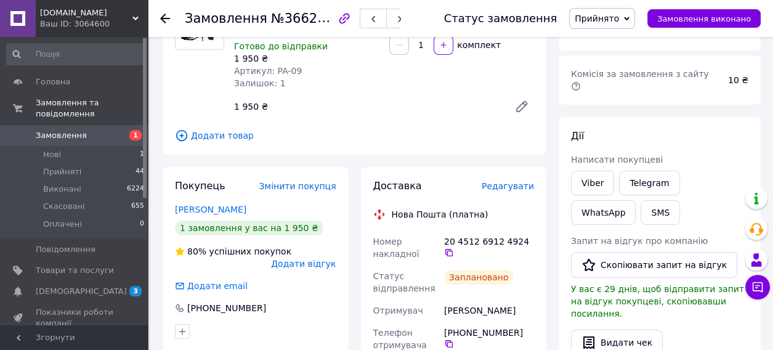
scroll to position [83, 0]
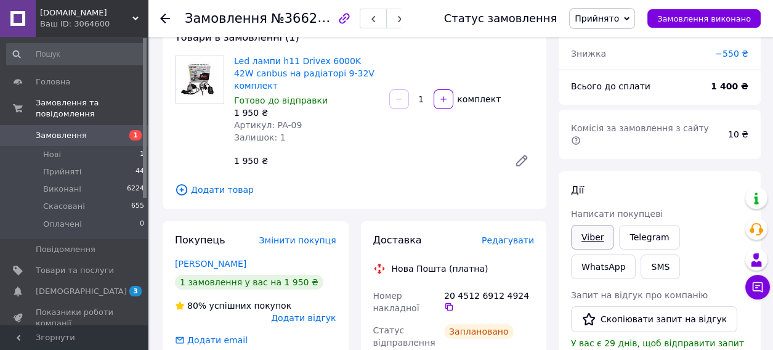
click at [592, 225] on link "Viber" at bounding box center [592, 237] width 43 height 25
click at [320, 20] on span "№366223994" at bounding box center [315, 17] width 88 height 15
copy span "366223994"
click at [453, 303] on icon at bounding box center [449, 306] width 7 height 7
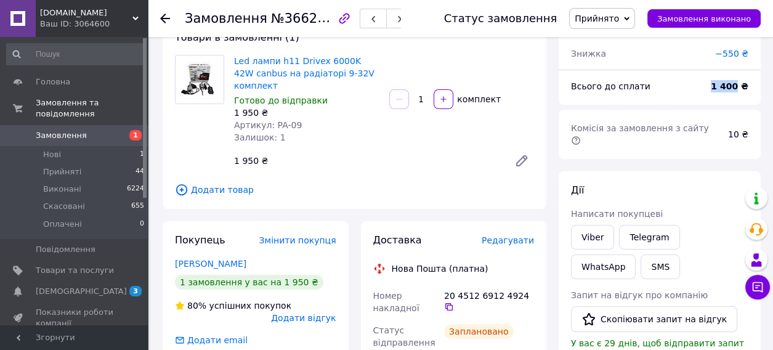
drag, startPoint x: 716, startPoint y: 80, endPoint x: 740, endPoint y: 83, distance: 24.8
click at [740, 83] on div "1 400 ₴" at bounding box center [730, 86] width 52 height 27
copy b "1 400"
click at [166, 17] on icon at bounding box center [165, 19] width 10 height 10
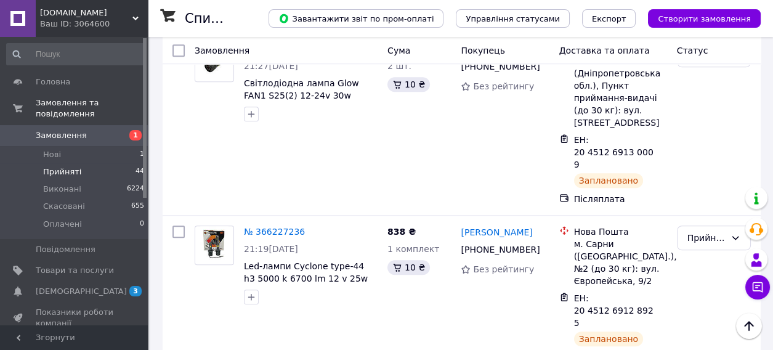
scroll to position [1540, 0]
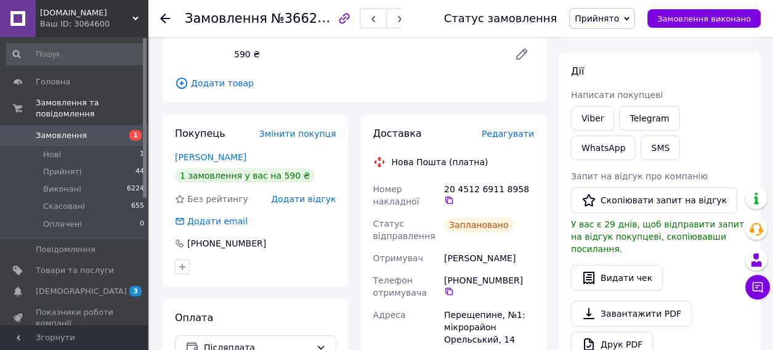
scroll to position [189, 0]
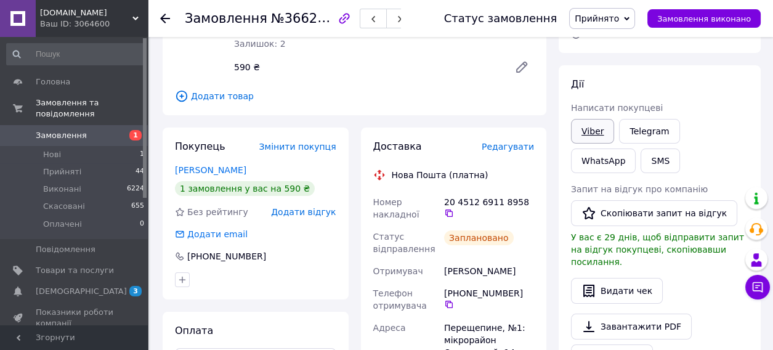
click at [579, 119] on link "Viber" at bounding box center [592, 131] width 43 height 25
click at [309, 20] on span "№366219086" at bounding box center [315, 17] width 88 height 15
copy span "366219086"
click at [454, 208] on icon at bounding box center [449, 213] width 10 height 10
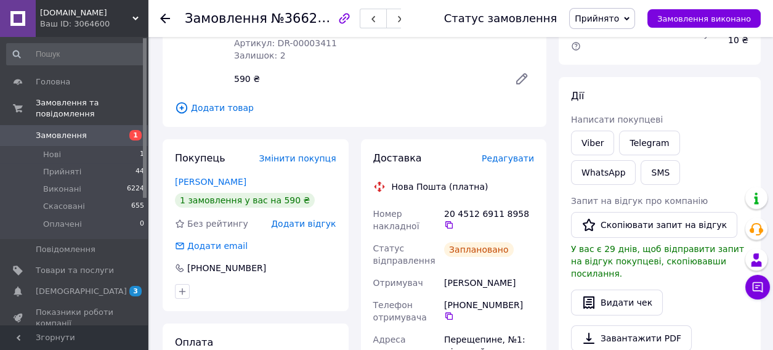
scroll to position [0, 0]
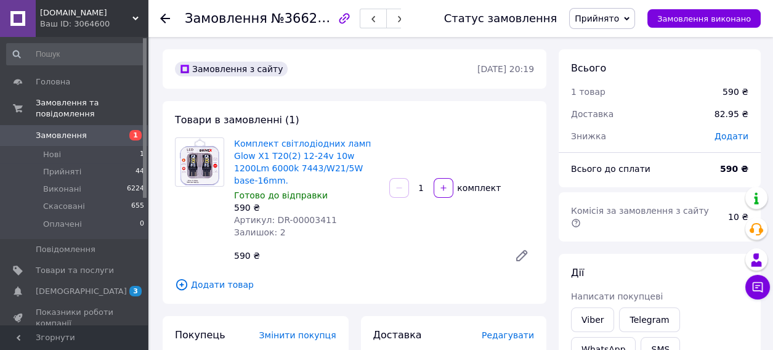
click at [729, 166] on b "590 ₴" at bounding box center [734, 169] width 28 height 10
copy b "590"
click at [160, 19] on div "Замовлення №366219086 Статус замовлення Прийнято Виконано Скасовано Оплачено За…" at bounding box center [461, 18] width 626 height 37
click at [165, 19] on icon at bounding box center [165, 19] width 10 height 10
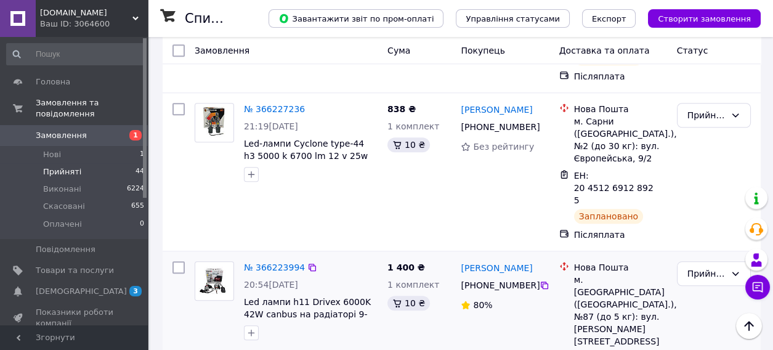
scroll to position [1726, 0]
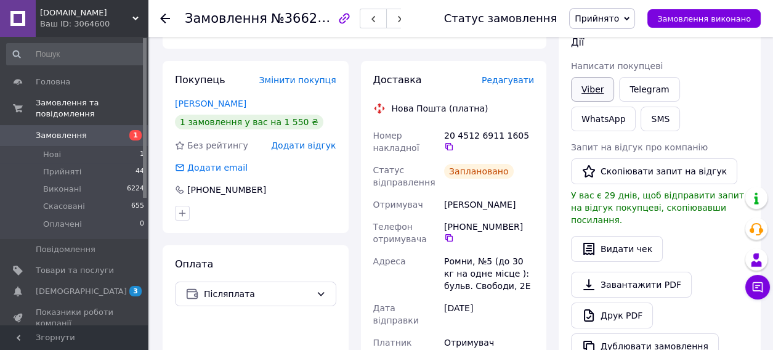
scroll to position [144, 0]
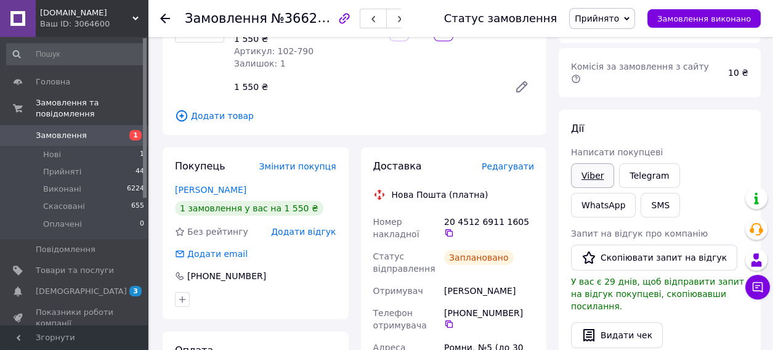
click at [587, 163] on link "Viber" at bounding box center [592, 175] width 43 height 25
click at [303, 18] on span "№366201934" at bounding box center [315, 17] width 88 height 15
click at [454, 228] on icon at bounding box center [449, 233] width 10 height 10
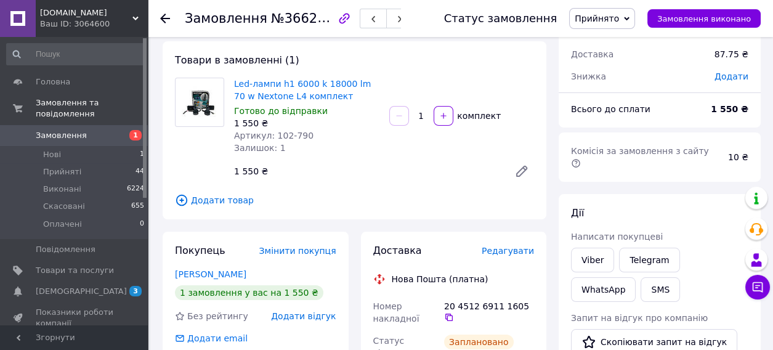
scroll to position [0, 0]
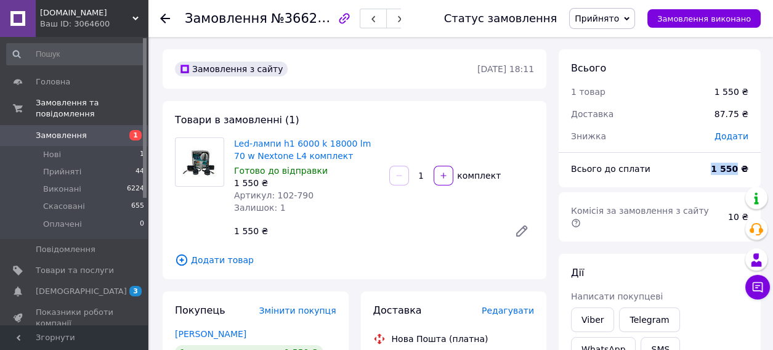
drag, startPoint x: 718, startPoint y: 166, endPoint x: 740, endPoint y: 162, distance: 22.5
click at [740, 162] on div "1 550 ₴" at bounding box center [730, 168] width 52 height 27
click at [166, 21] on icon at bounding box center [165, 19] width 10 height 10
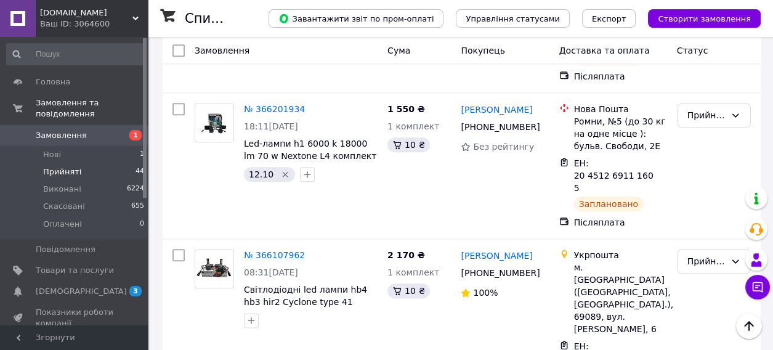
scroll to position [1849, 0]
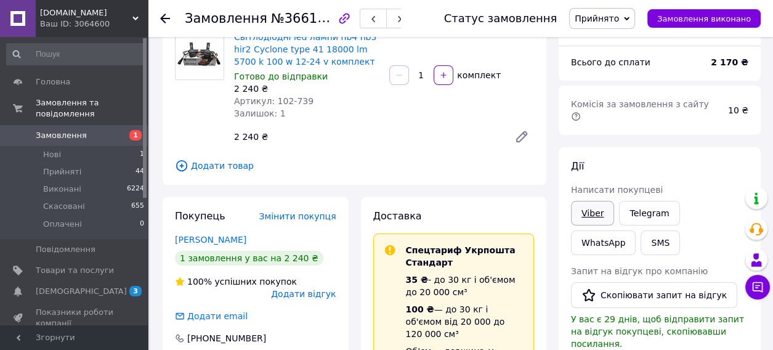
scroll to position [123, 0]
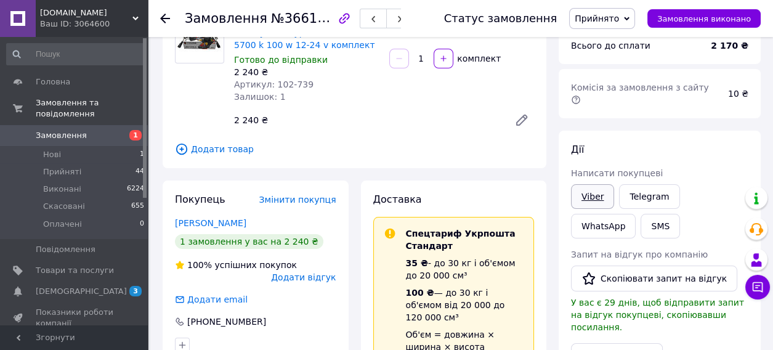
click at [587, 184] on link "Viber" at bounding box center [592, 196] width 43 height 25
click at [307, 19] on span "№366107962" at bounding box center [315, 17] width 88 height 15
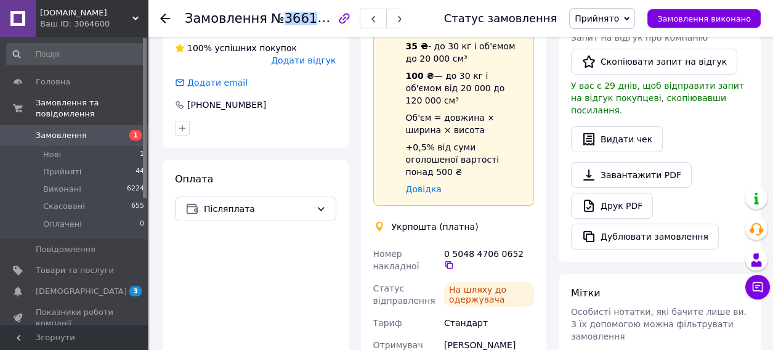
scroll to position [431, 0]
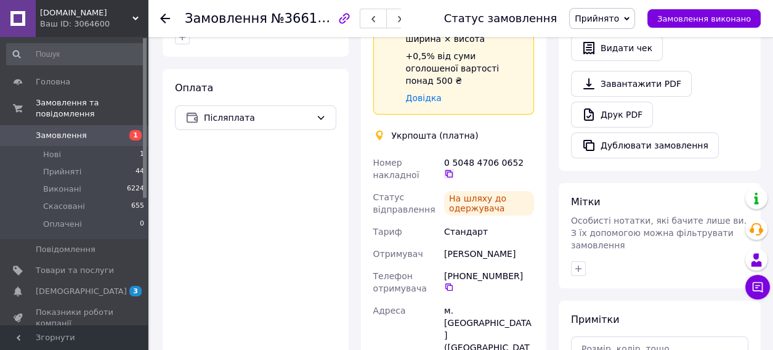
click at [454, 169] on icon at bounding box center [449, 174] width 10 height 10
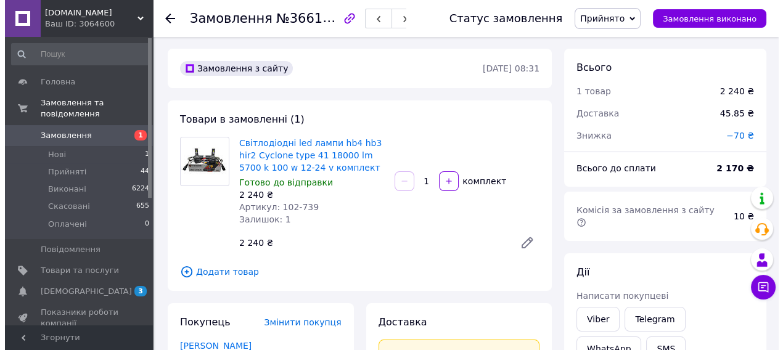
scroll to position [0, 0]
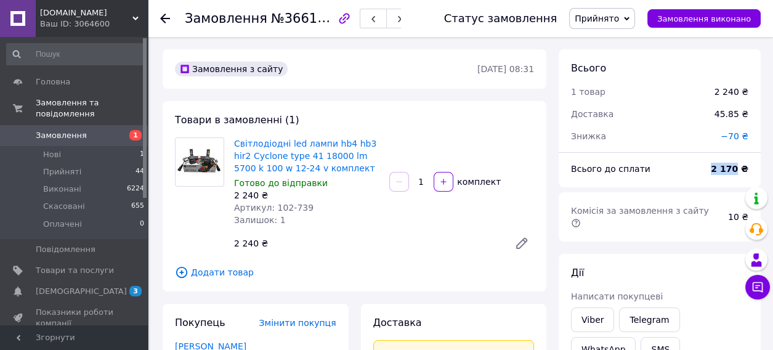
drag, startPoint x: 716, startPoint y: 171, endPoint x: 741, endPoint y: 169, distance: 26.0
click at [741, 169] on div "2 170 ₴" at bounding box center [730, 168] width 52 height 27
click at [160, 17] on div "Замовлення №366107962 Статус замовлення Прийнято Виконано Скасовано Оплачено За…" at bounding box center [461, 18] width 626 height 37
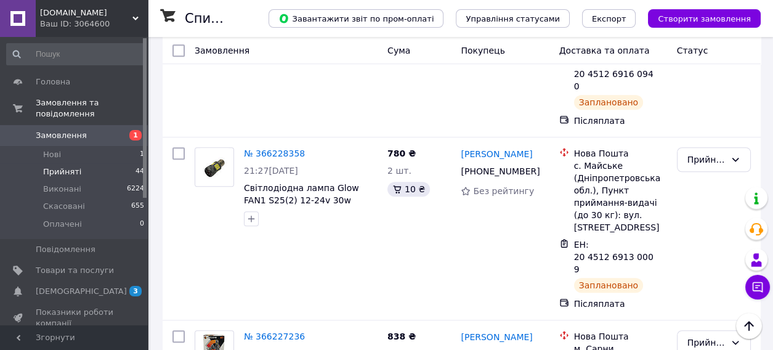
scroll to position [1294, 0]
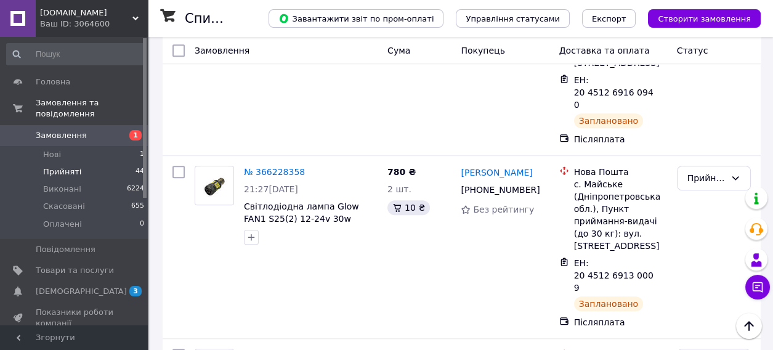
click at [73, 166] on span "Прийняті" at bounding box center [62, 171] width 38 height 11
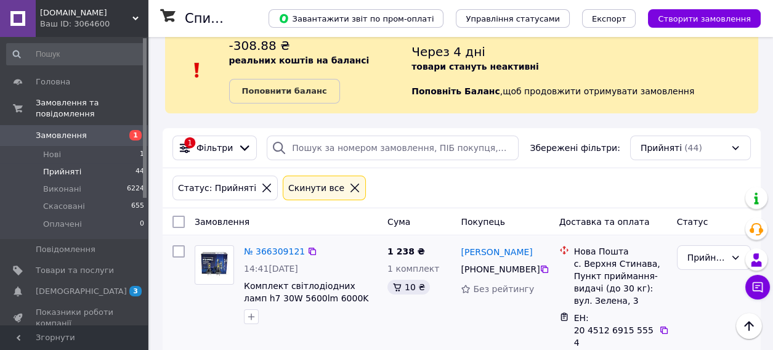
scroll to position [7, 0]
